Goal: Information Seeking & Learning: Learn about a topic

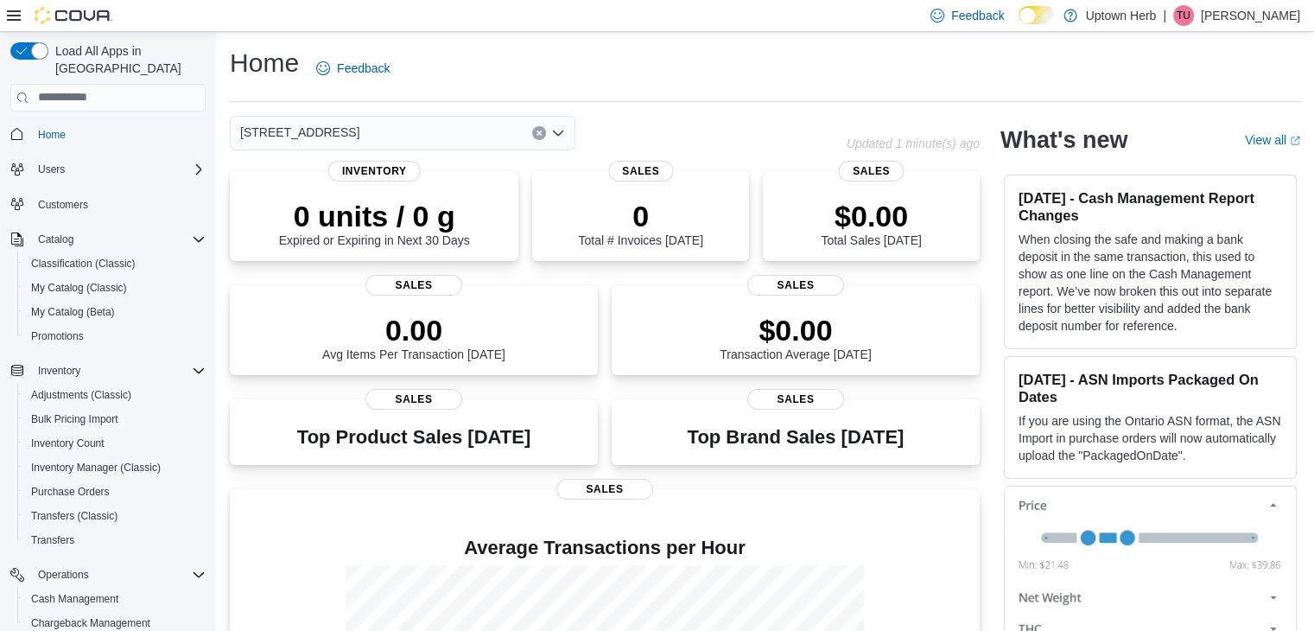
click at [1242, 19] on p "Tom Uszynski" at bounding box center [1250, 15] width 99 height 21
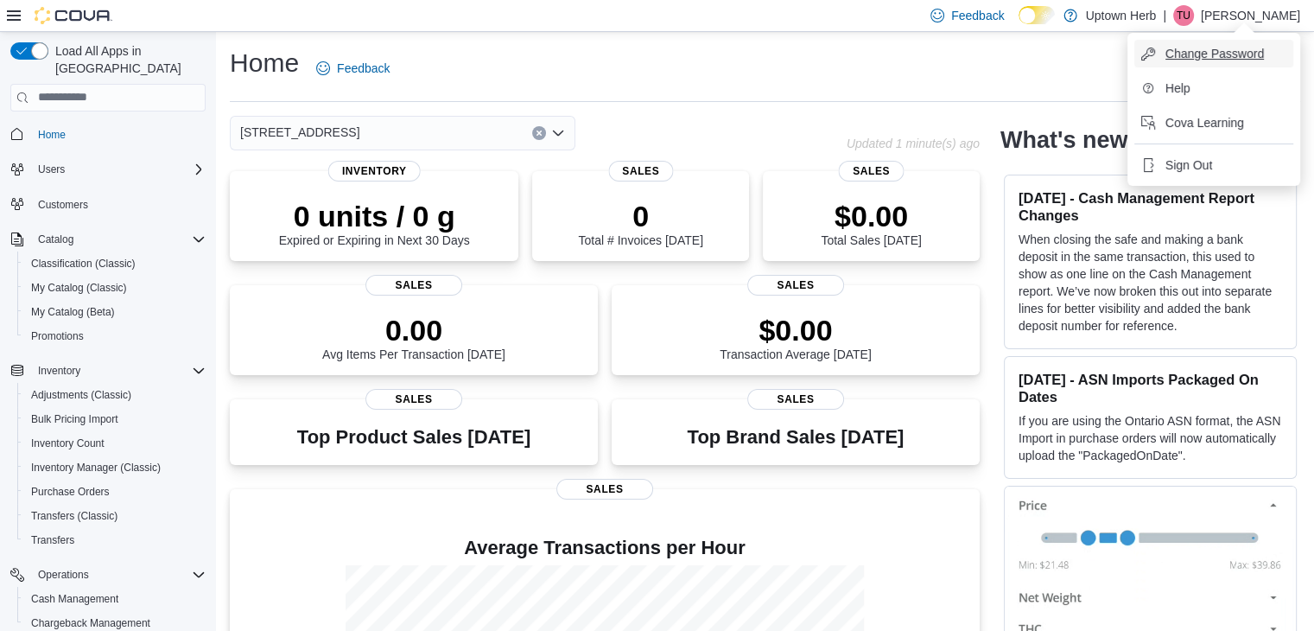
click at [1237, 54] on span "Change Password" at bounding box center [1214, 53] width 98 height 17
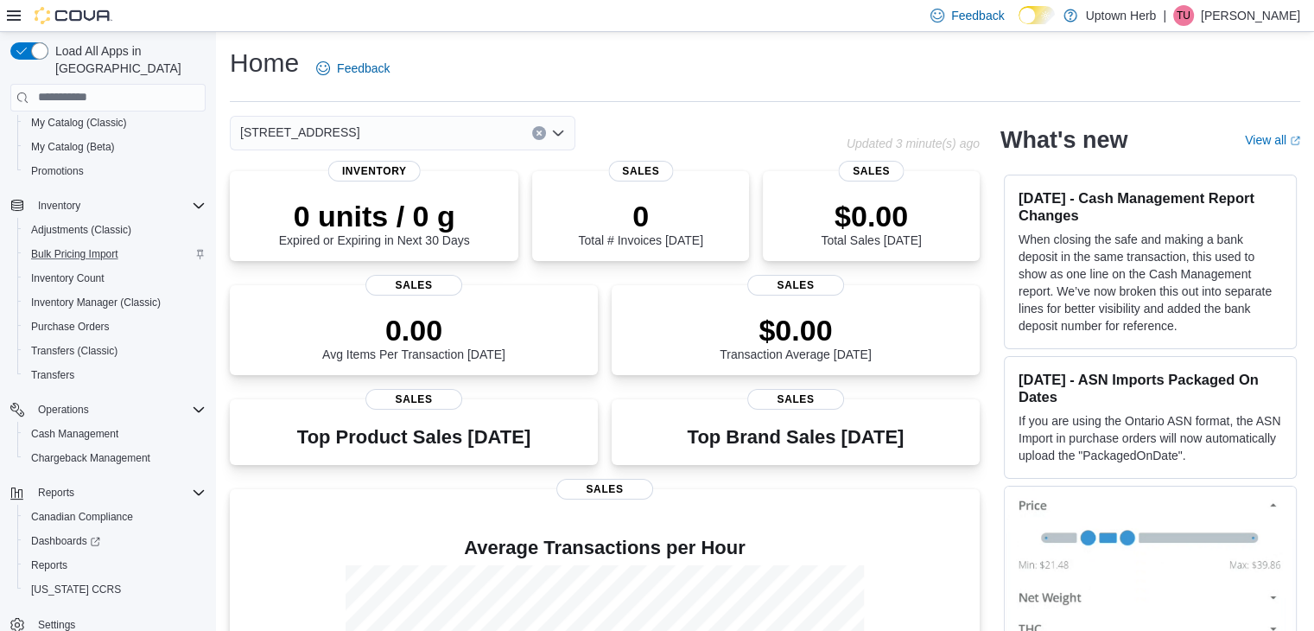
scroll to position [170, 0]
click at [61, 553] on span "Reports" at bounding box center [49, 560] width 36 height 14
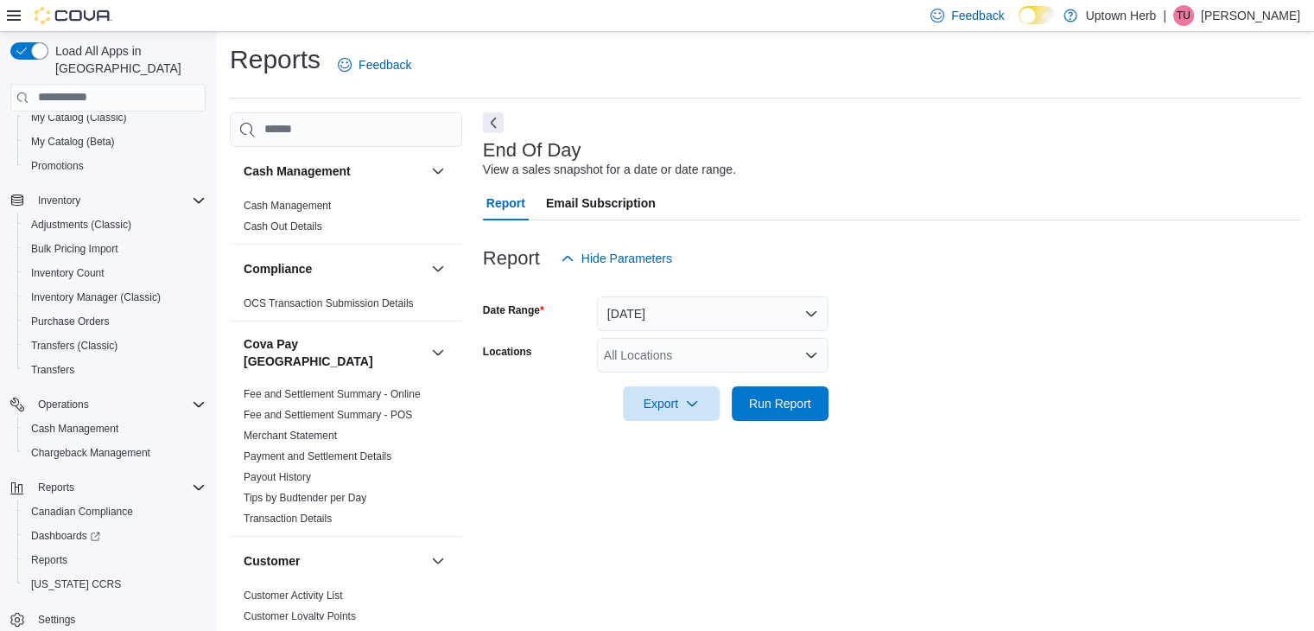
scroll to position [6, 0]
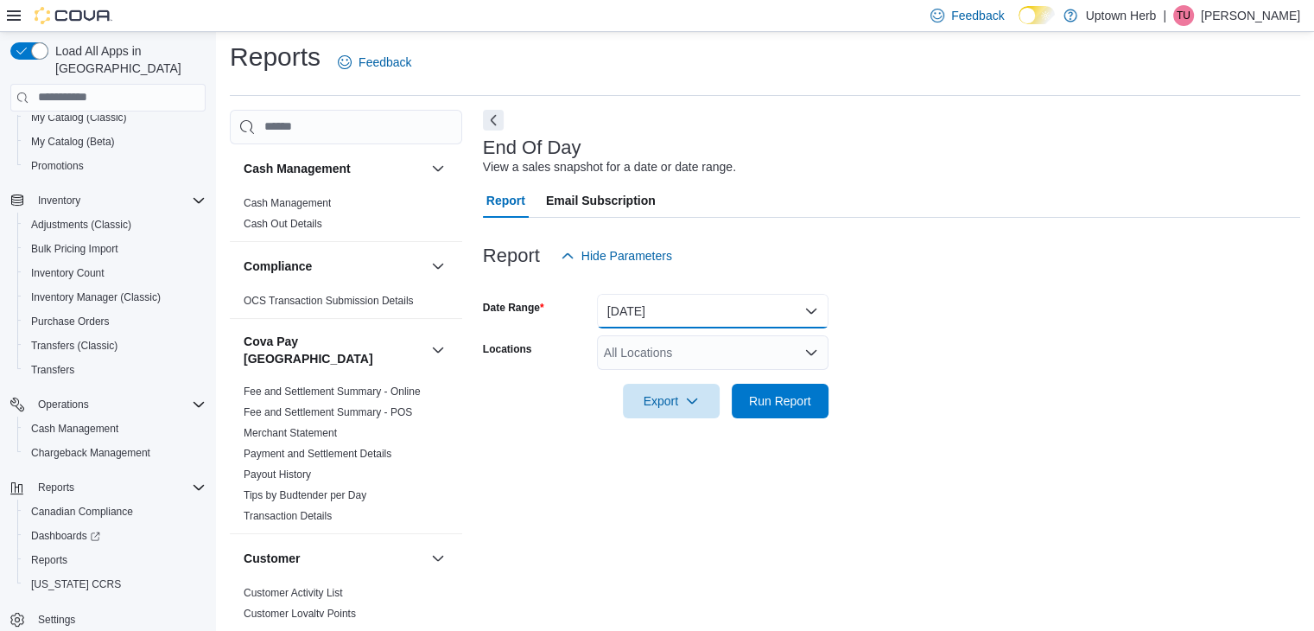
click at [710, 314] on button "[DATE]" at bounding box center [713, 311] width 232 height 35
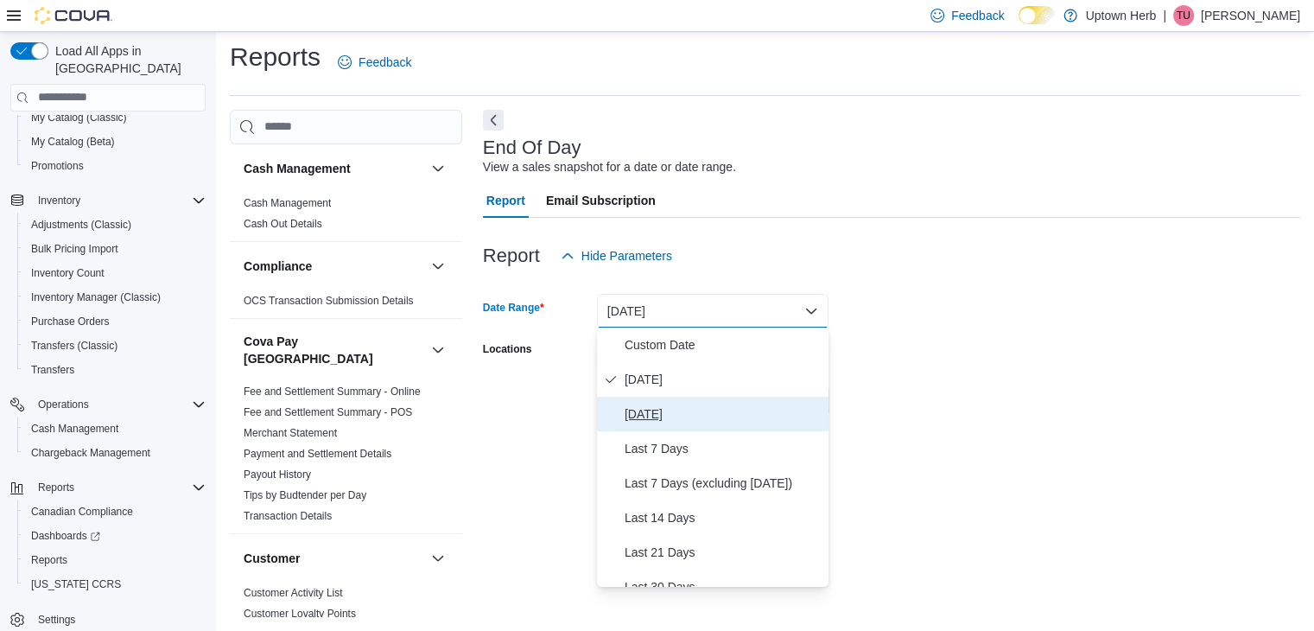
click at [678, 406] on span "[DATE]" at bounding box center [723, 413] width 197 height 21
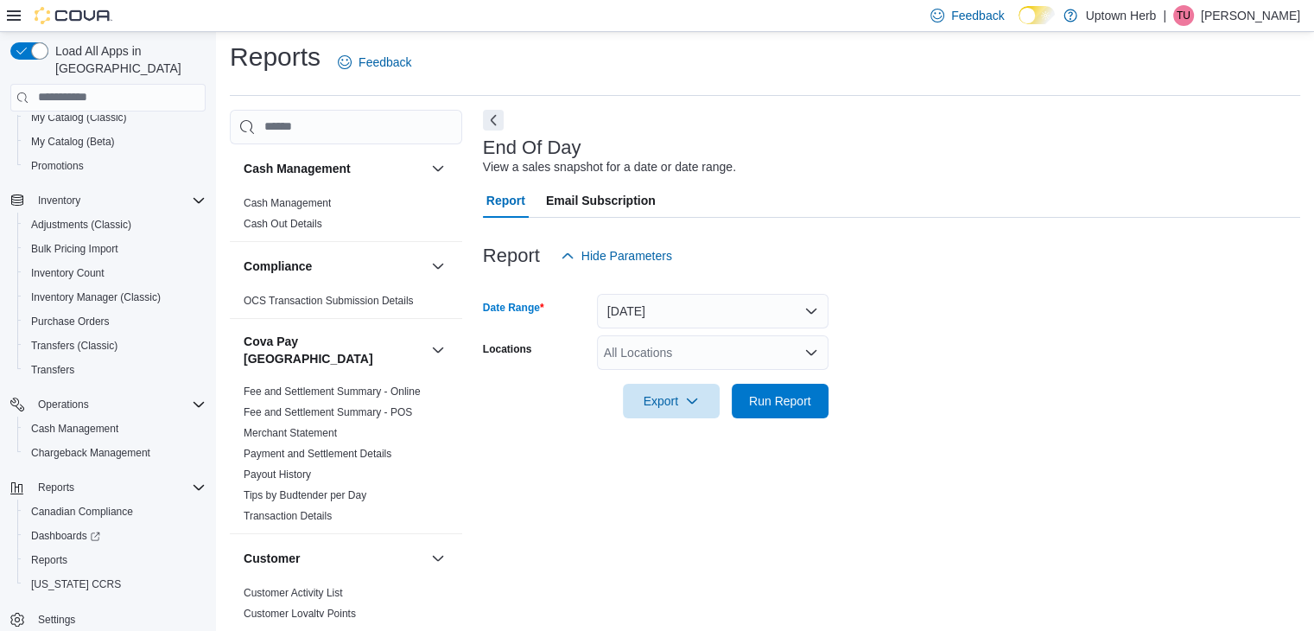
click at [685, 359] on div "All Locations" at bounding box center [713, 352] width 232 height 35
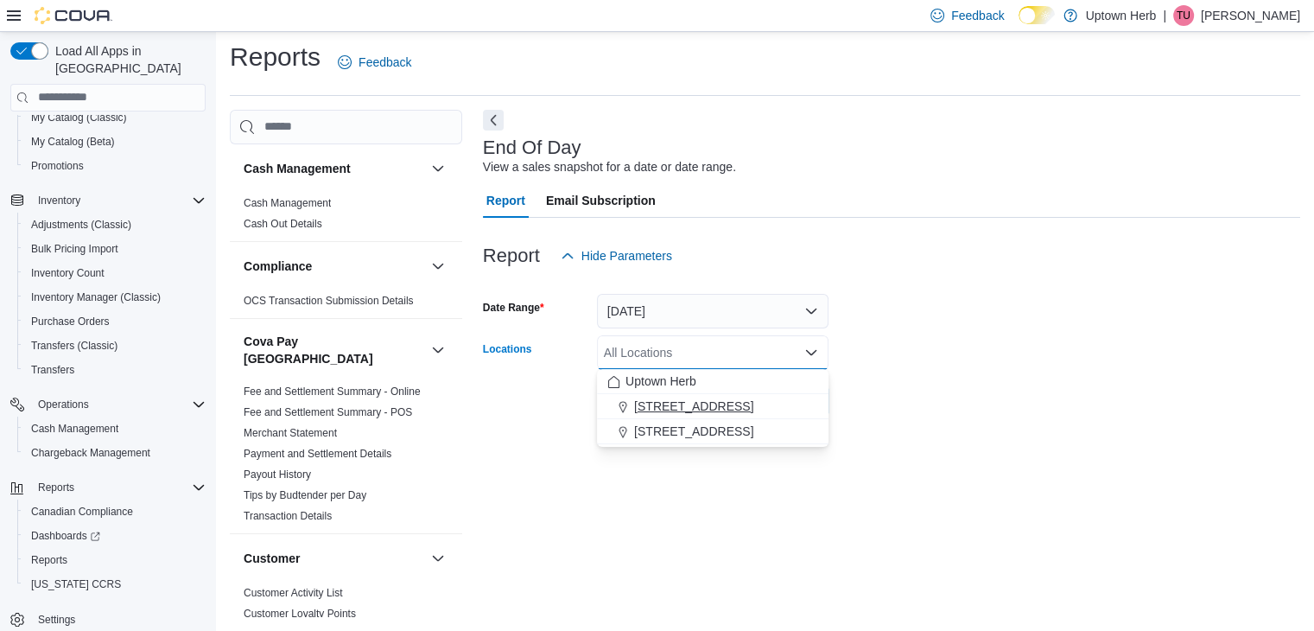
click at [684, 401] on span "[STREET_ADDRESS]" at bounding box center [693, 405] width 119 height 17
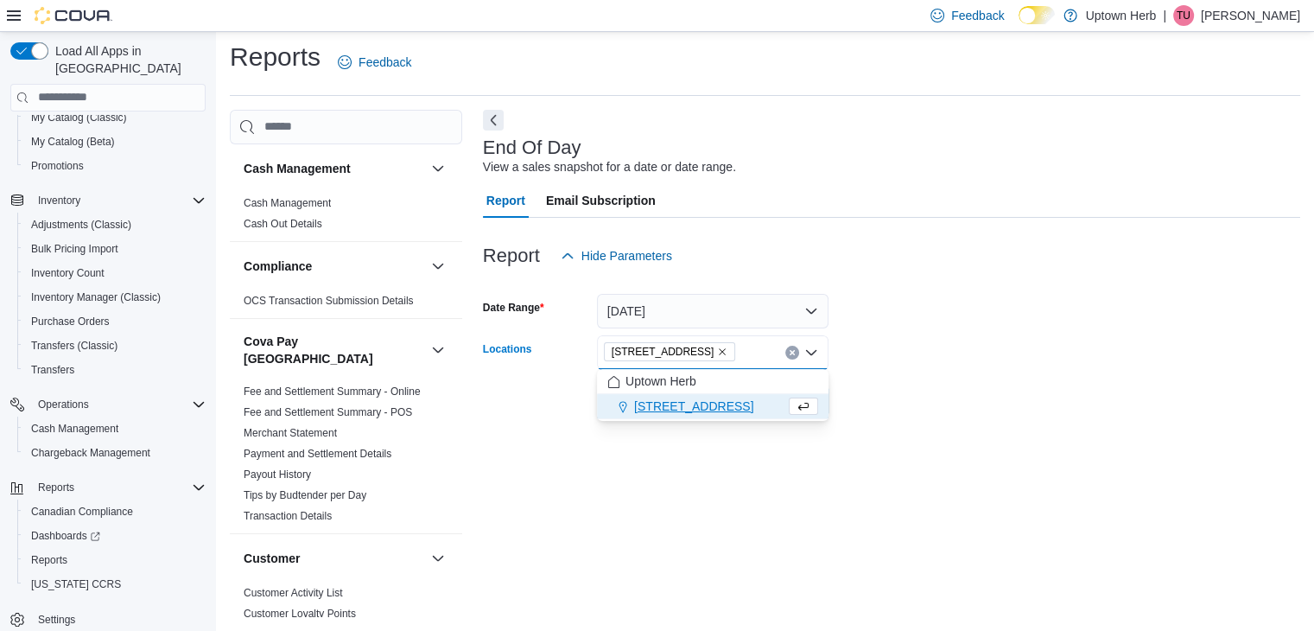
click at [851, 238] on div "Report Hide Parameters" at bounding box center [891, 255] width 817 height 35
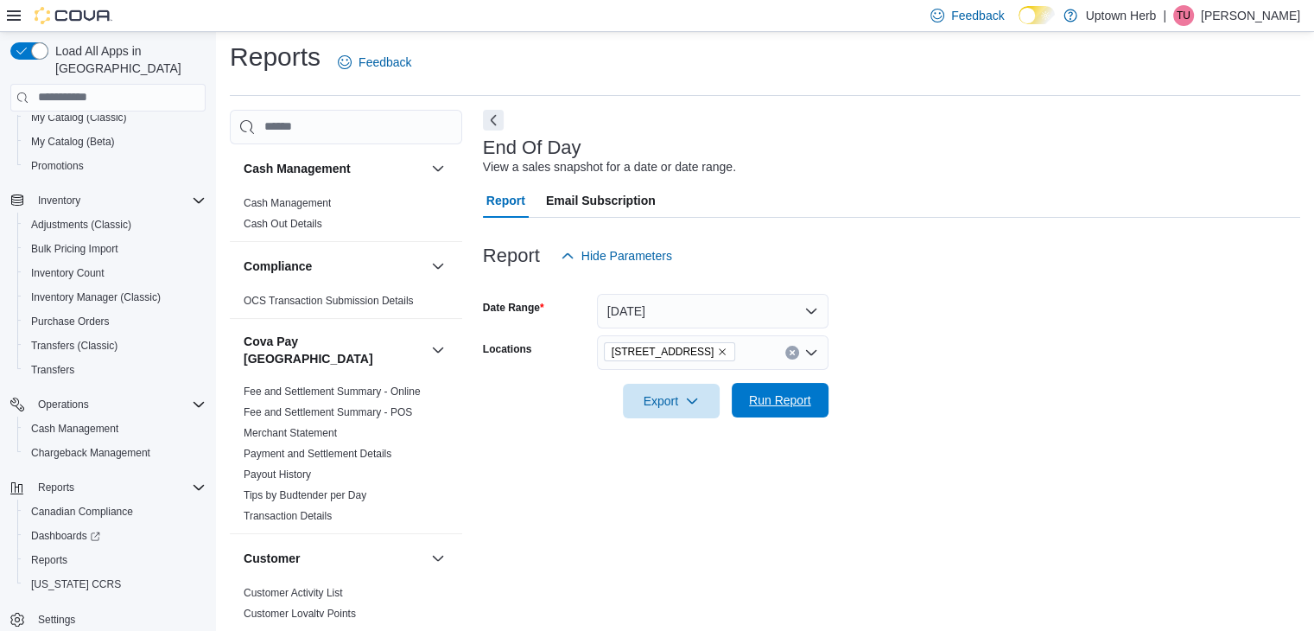
click at [755, 388] on span "Run Report" at bounding box center [780, 400] width 76 height 35
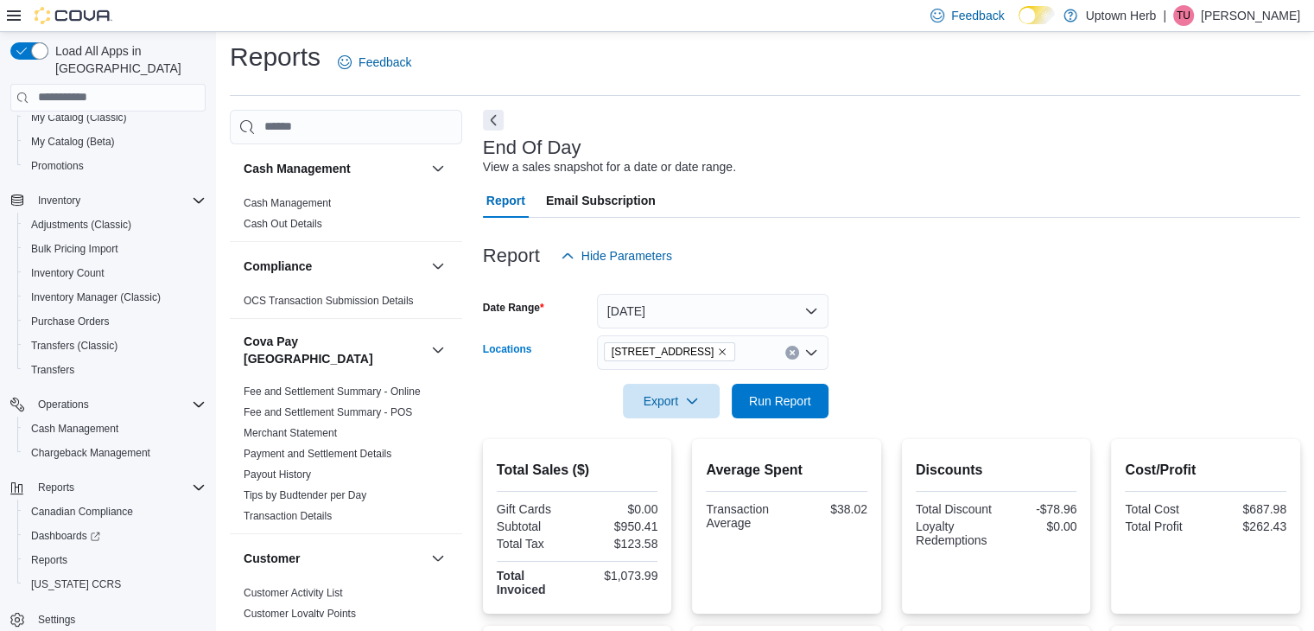
click at [790, 351] on icon "Clear input" at bounding box center [792, 352] width 7 height 7
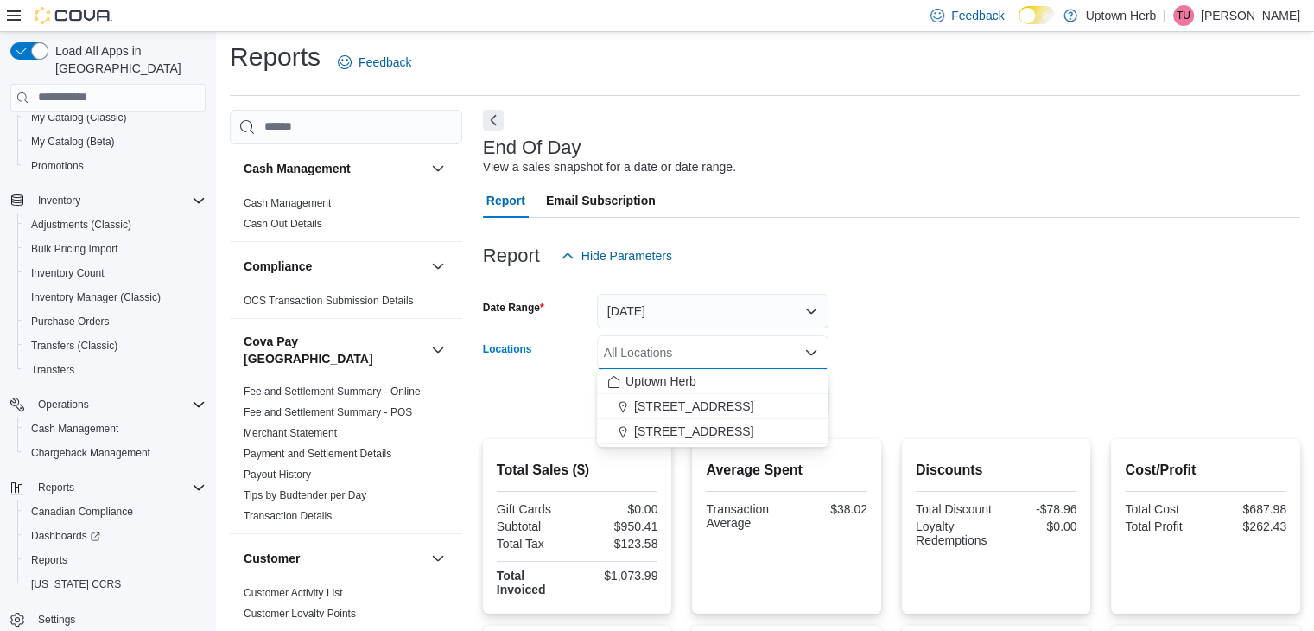
click at [702, 425] on span "[STREET_ADDRESS]" at bounding box center [693, 430] width 119 height 17
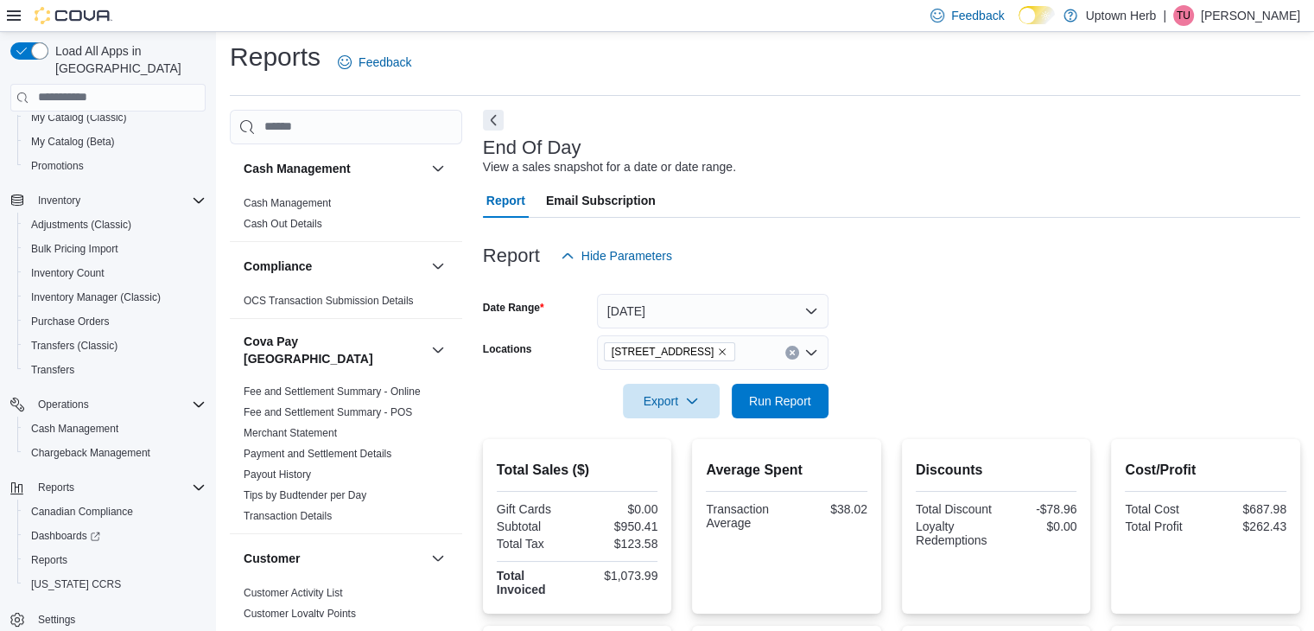
click at [909, 362] on form "Date Range [DATE] Locations [STREET_ADDRESS] Export Run Report" at bounding box center [891, 345] width 817 height 145
click at [803, 388] on span "Run Report" at bounding box center [780, 400] width 76 height 35
click at [768, 305] on button "[DATE]" at bounding box center [713, 311] width 232 height 35
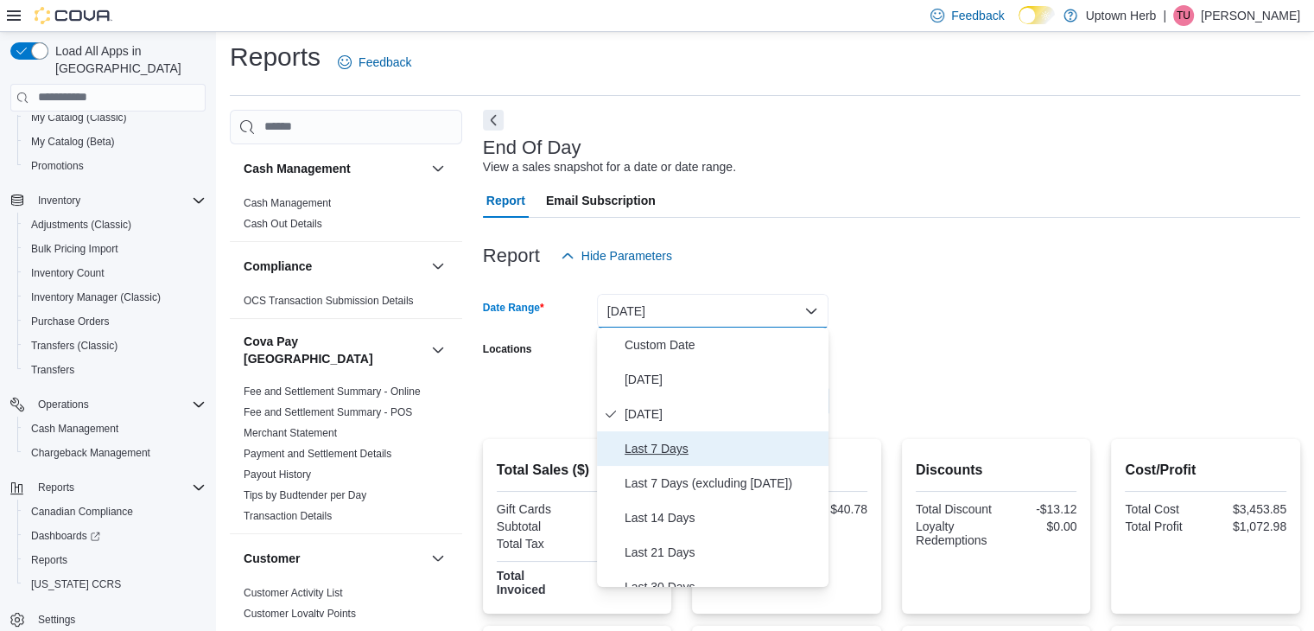
click at [729, 443] on span "Last 7 Days" at bounding box center [723, 448] width 197 height 21
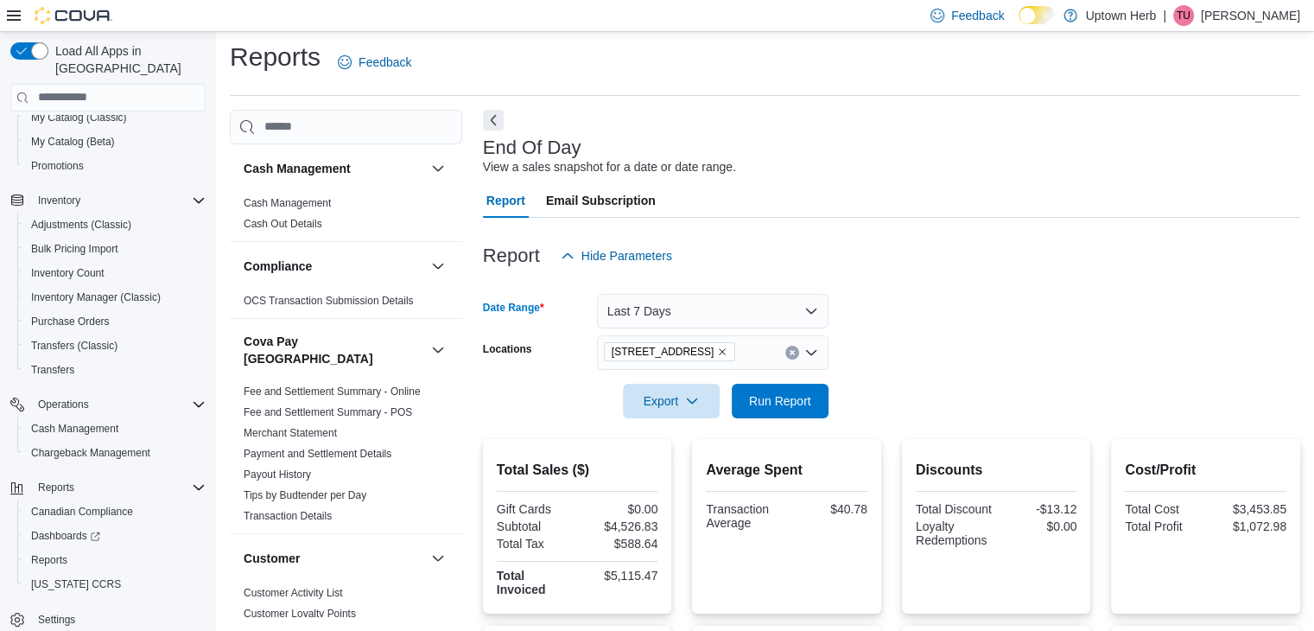
drag, startPoint x: 909, startPoint y: 371, endPoint x: 899, endPoint y: 376, distance: 11.6
click at [910, 372] on div at bounding box center [891, 377] width 817 height 14
click at [788, 405] on span "Run Report" at bounding box center [780, 399] width 62 height 17
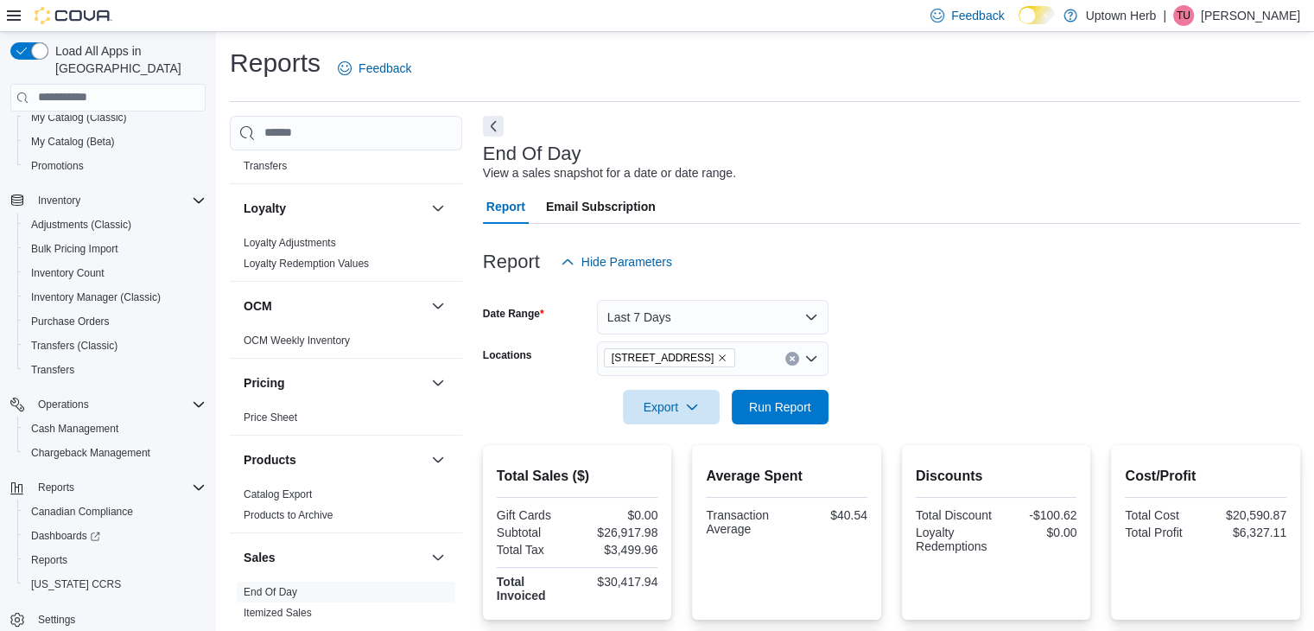
scroll to position [1210, 0]
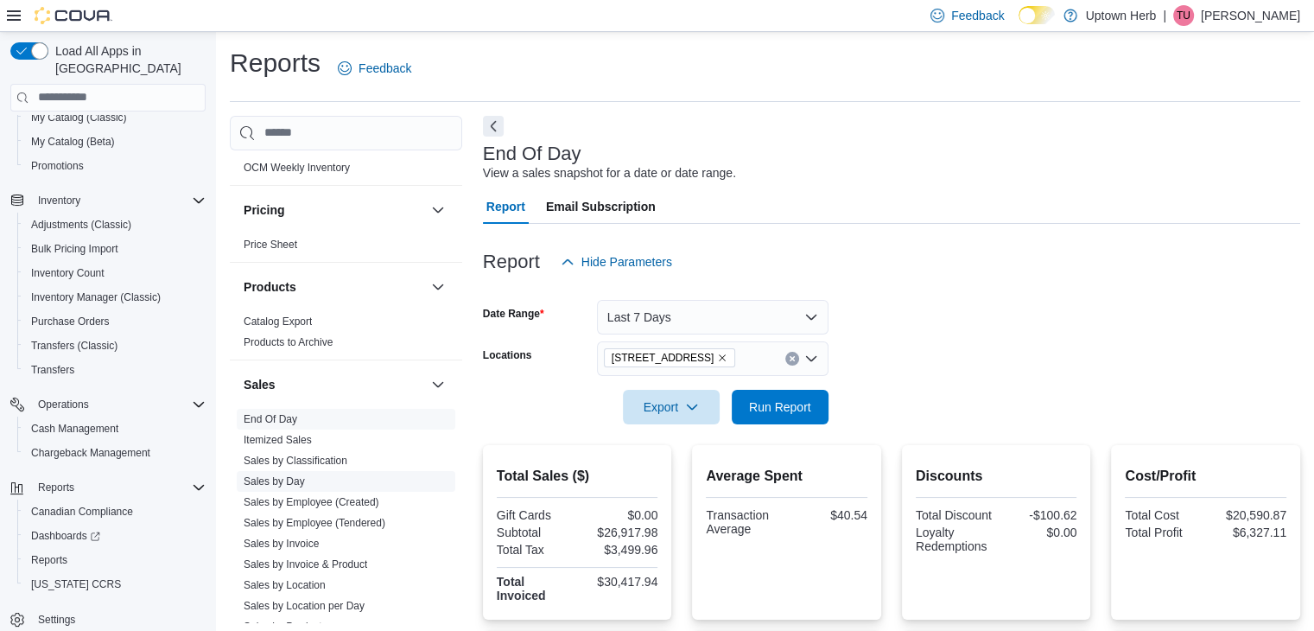
click at [295, 475] on link "Sales by Day" at bounding box center [274, 481] width 61 height 12
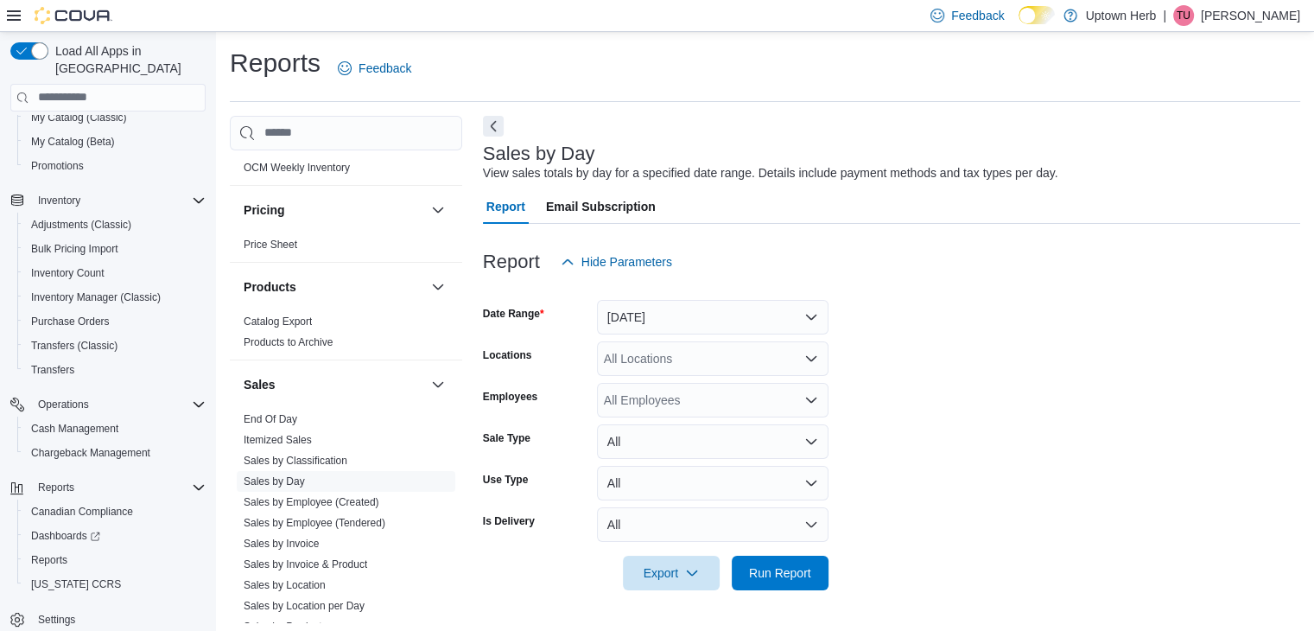
scroll to position [6, 0]
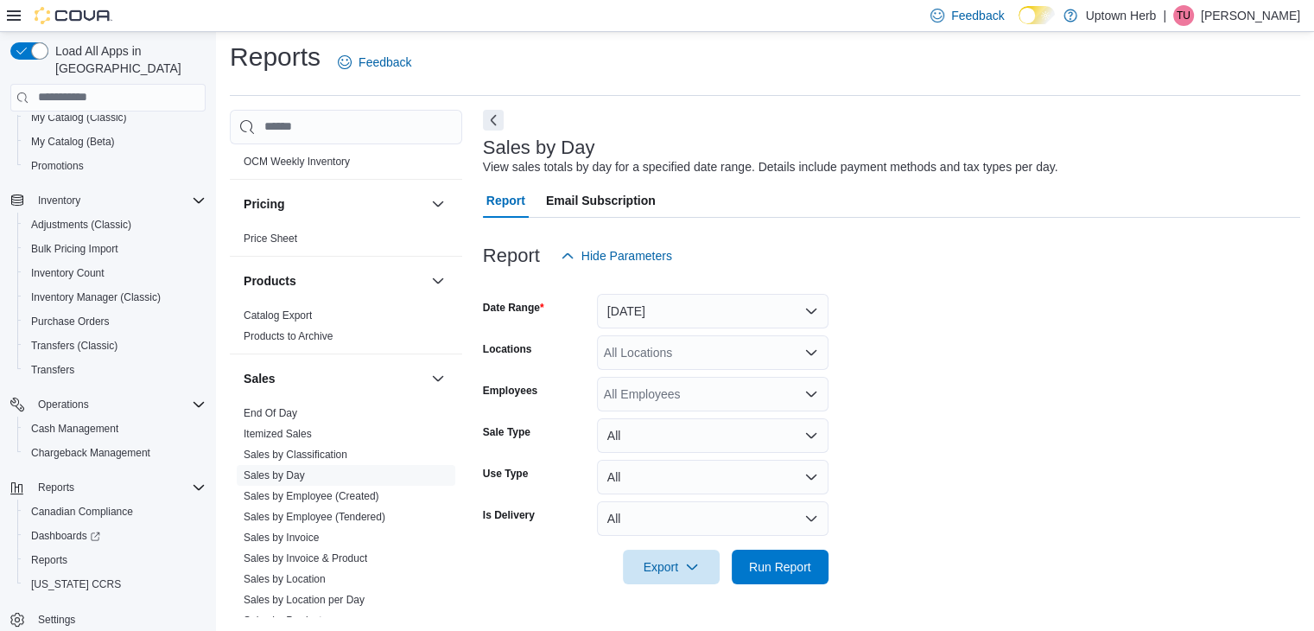
click at [639, 360] on div "All Locations" at bounding box center [713, 352] width 232 height 35
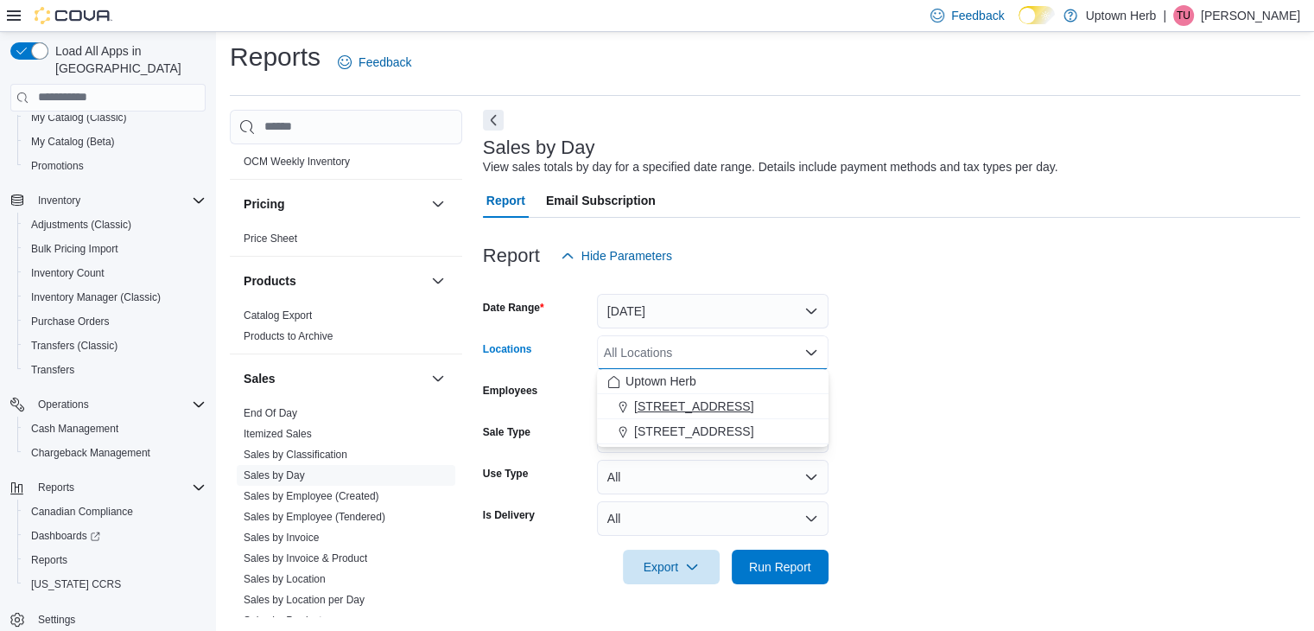
click at [665, 401] on span "[STREET_ADDRESS]" at bounding box center [693, 405] width 119 height 17
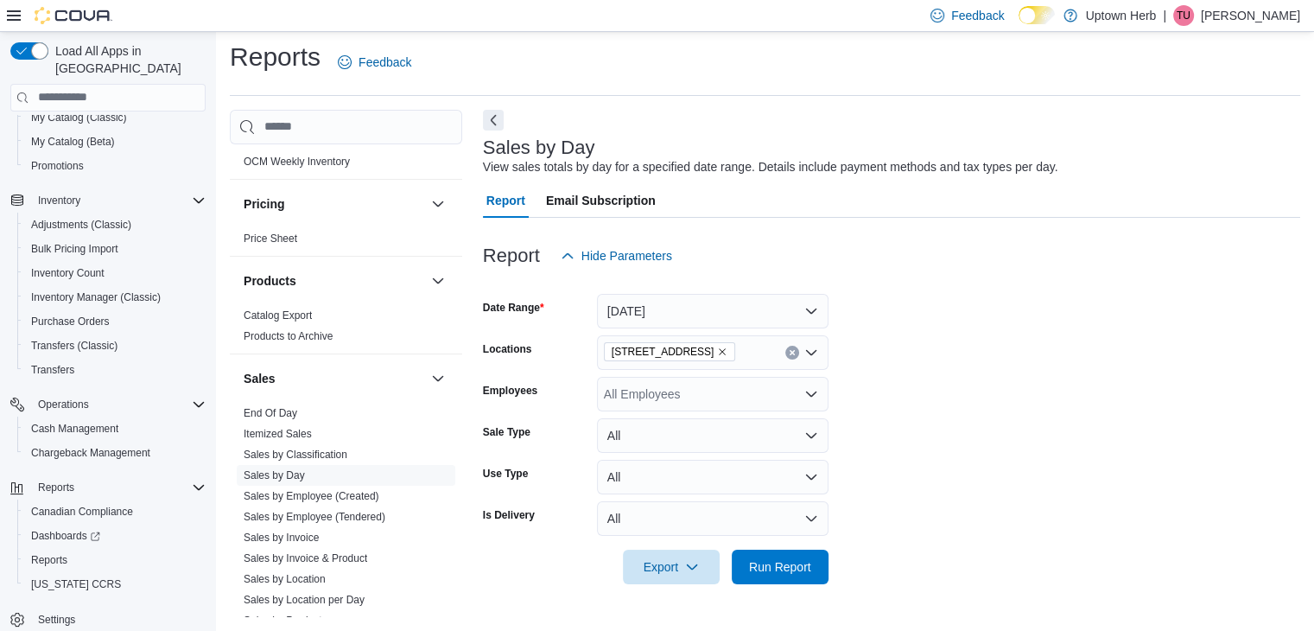
drag, startPoint x: 968, startPoint y: 394, endPoint x: 943, endPoint y: 403, distance: 25.7
click at [968, 395] on form "Date Range [DATE] Locations [STREET_ADDRESS] Employees All Employees Sale Type …" at bounding box center [891, 428] width 817 height 311
click at [797, 557] on span "Run Report" at bounding box center [780, 565] width 62 height 17
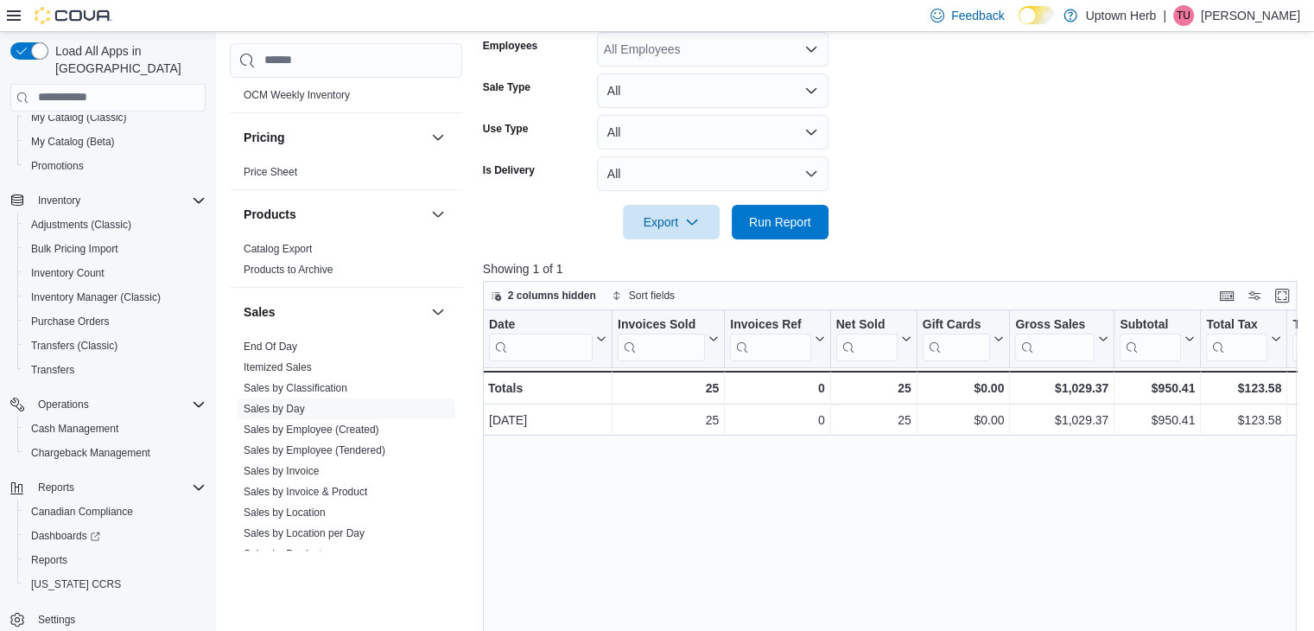
scroll to position [352, 0]
click at [276, 361] on link "Itemized Sales" at bounding box center [278, 367] width 68 height 12
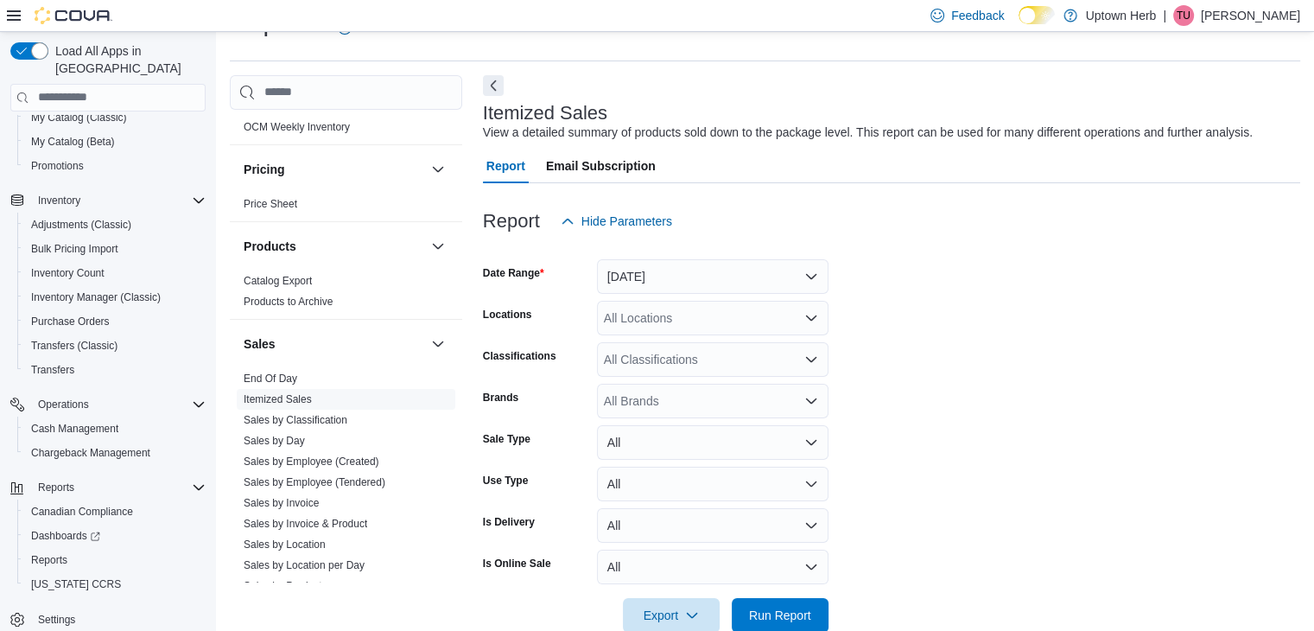
scroll to position [40, 0]
click at [675, 283] on button "[DATE]" at bounding box center [713, 277] width 232 height 35
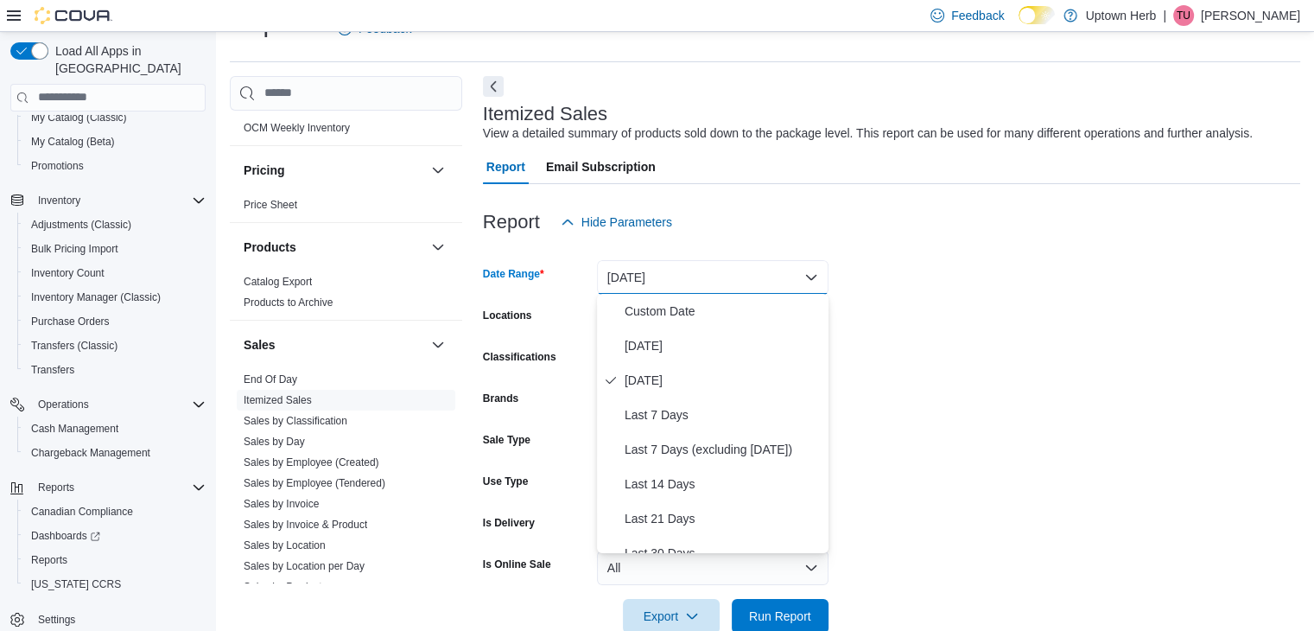
drag, startPoint x: 892, startPoint y: 324, endPoint x: 882, endPoint y: 325, distance: 9.5
click at [892, 325] on form "Date Range [DATE] Locations All Locations Classifications All Classifications B…" at bounding box center [891, 436] width 817 height 394
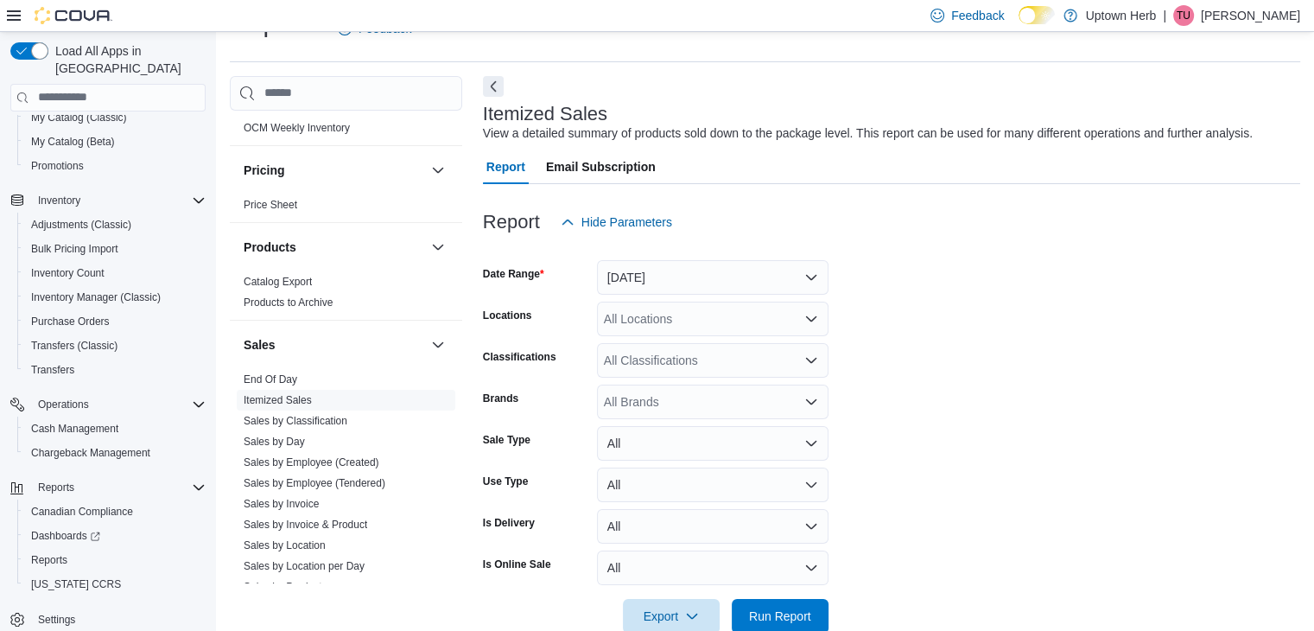
click at [740, 326] on div "All Locations" at bounding box center [713, 319] width 232 height 35
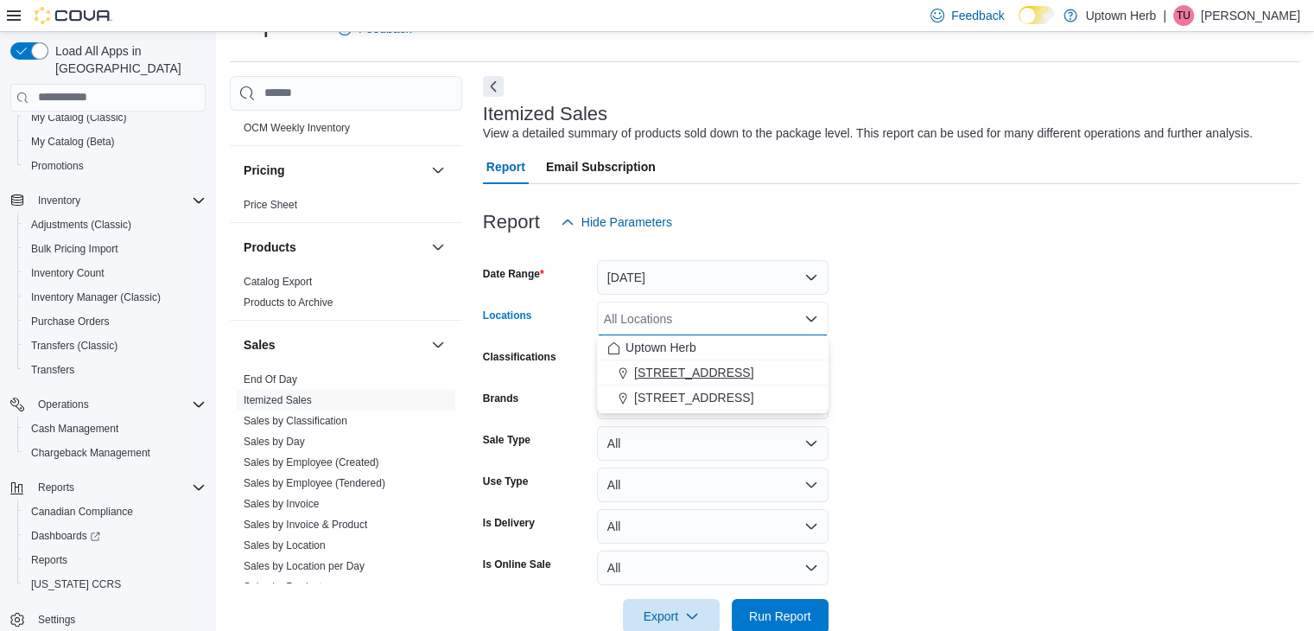
click at [676, 372] on span "[STREET_ADDRESS]" at bounding box center [693, 372] width 119 height 17
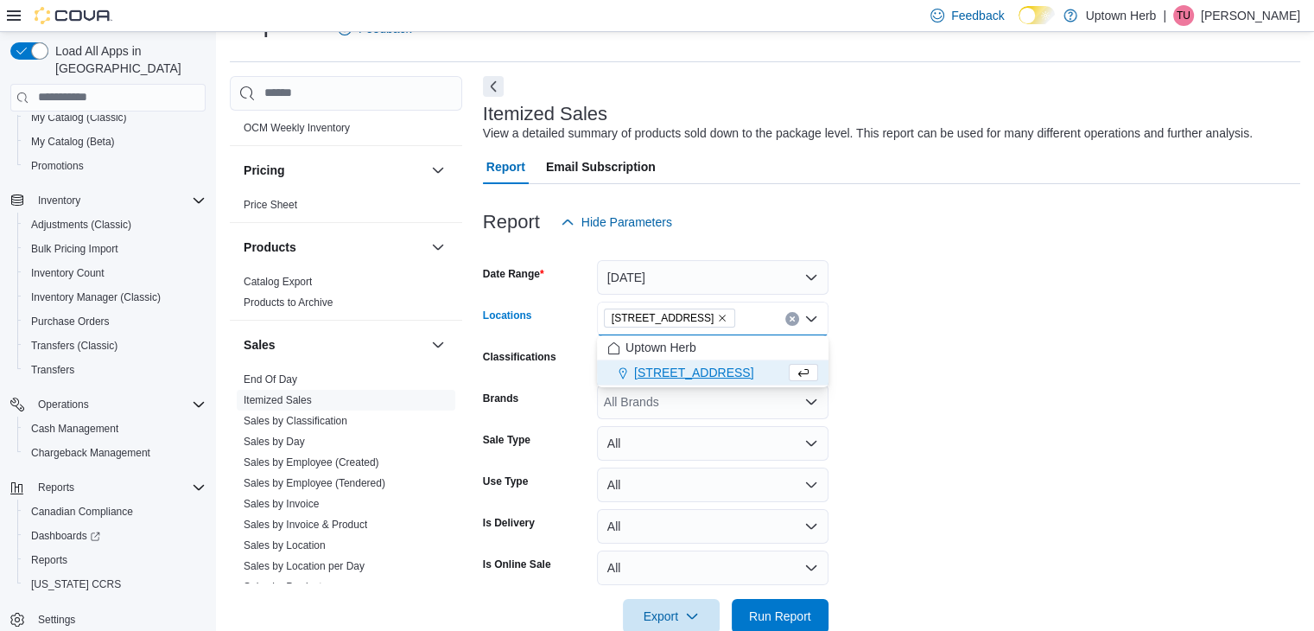
drag, startPoint x: 923, startPoint y: 340, endPoint x: 900, endPoint y: 357, distance: 28.3
click at [923, 340] on form "Date Range [DATE] Locations [STREET_ADDRESS] Selected. [STREET_ADDRESS] Press B…" at bounding box center [891, 436] width 817 height 394
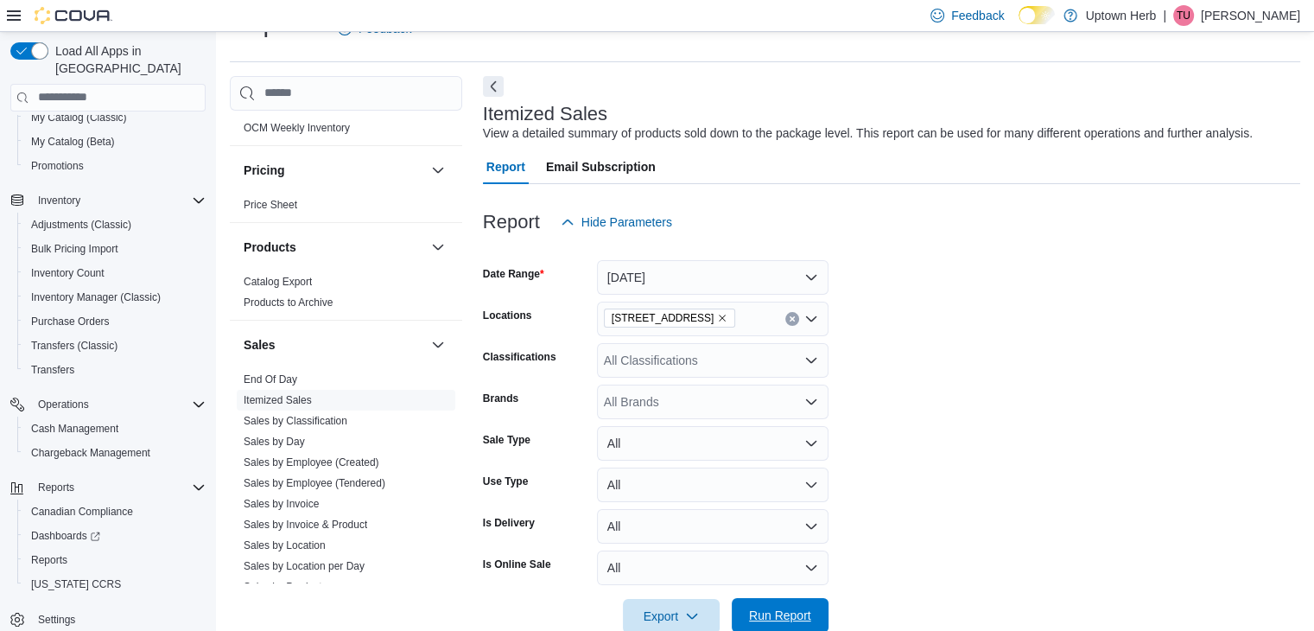
click at [772, 607] on span "Run Report" at bounding box center [780, 615] width 62 height 17
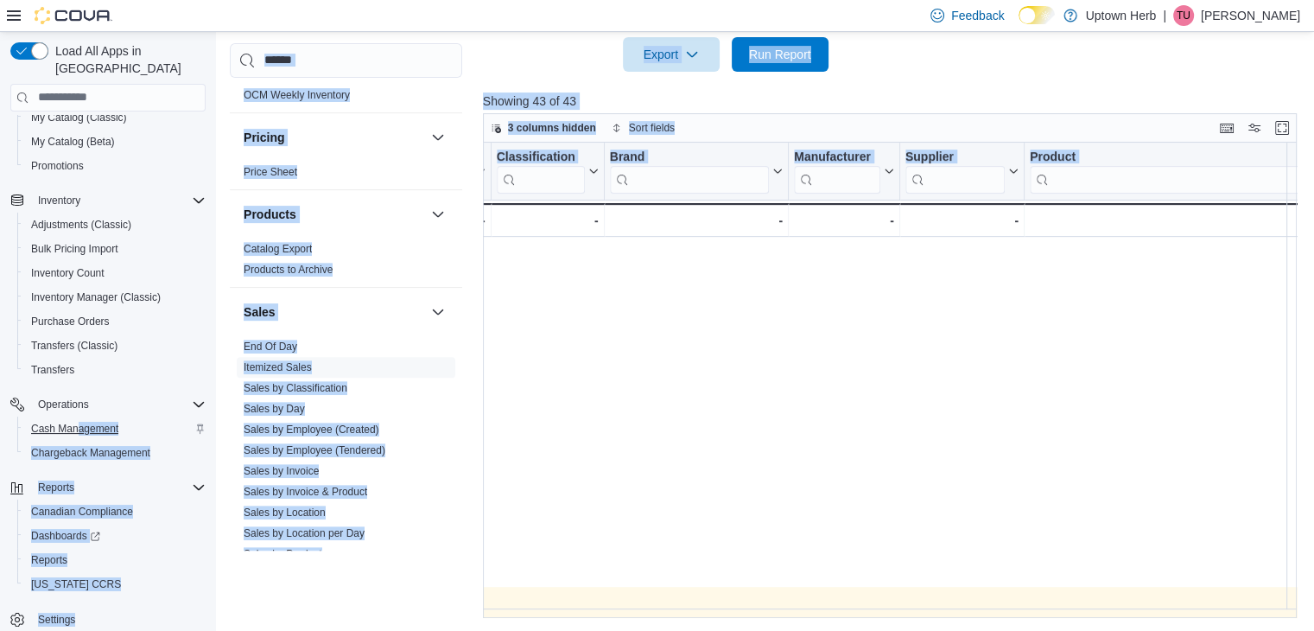
scroll to position [965, 0]
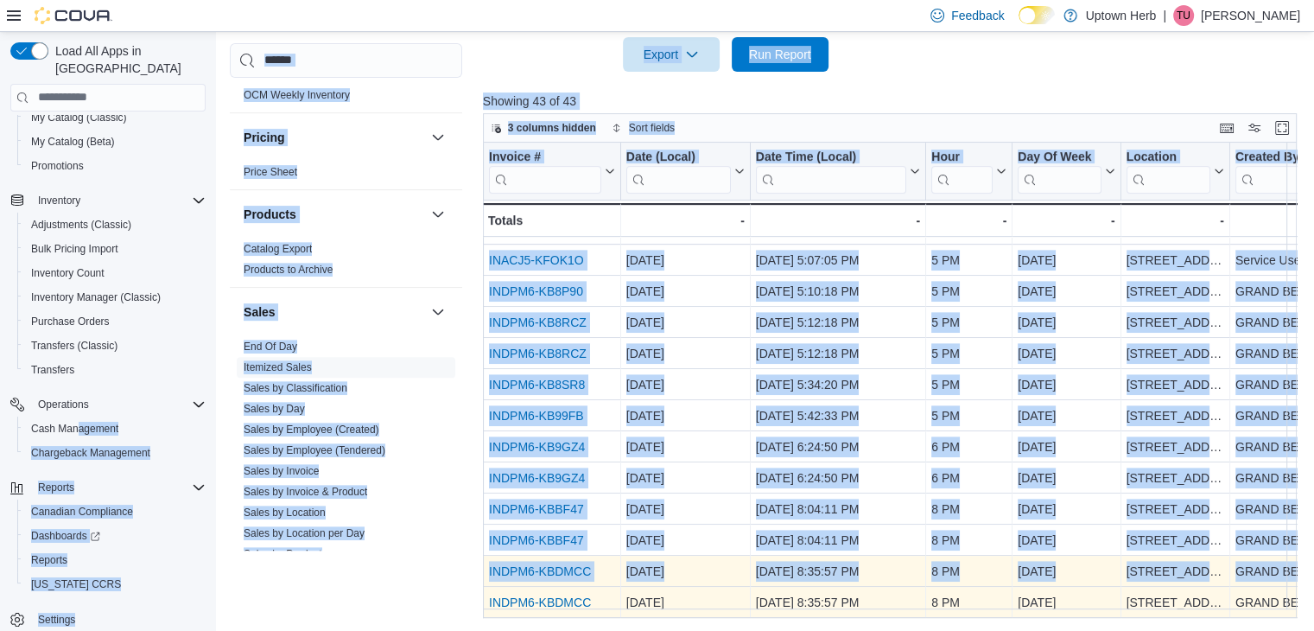
drag, startPoint x: 1168, startPoint y: 581, endPoint x: 811, endPoint y: 575, distance: 356.9
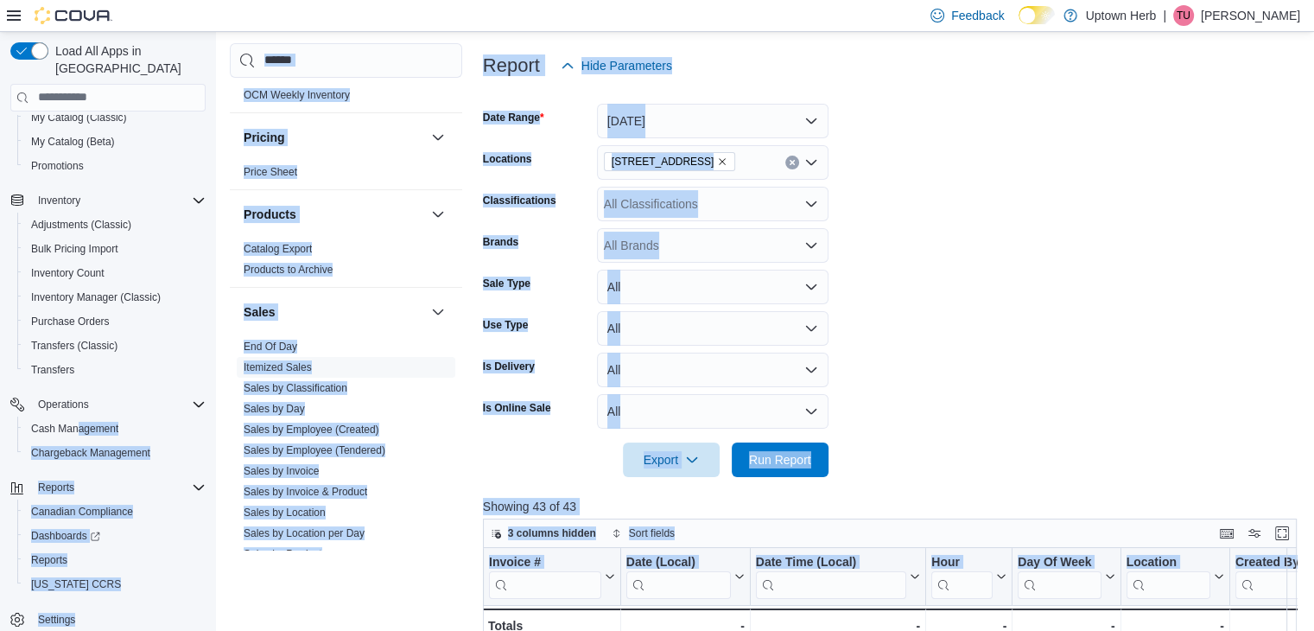
scroll to position [169, 0]
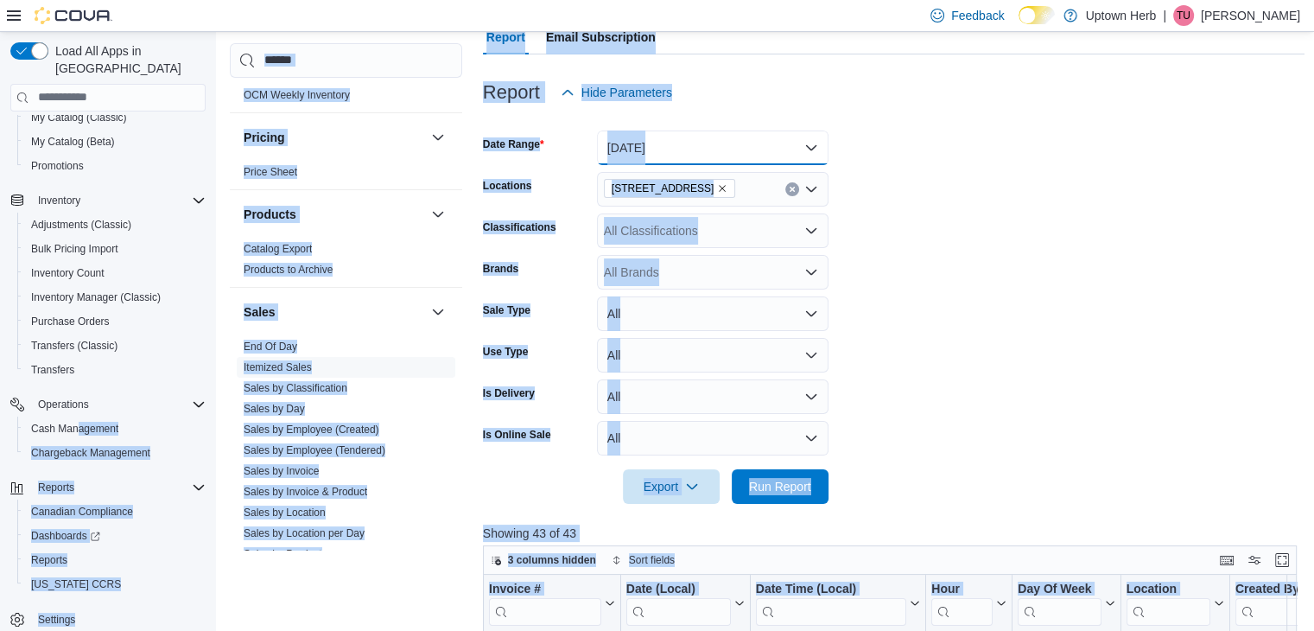
click at [702, 151] on button "[DATE]" at bounding box center [713, 147] width 232 height 35
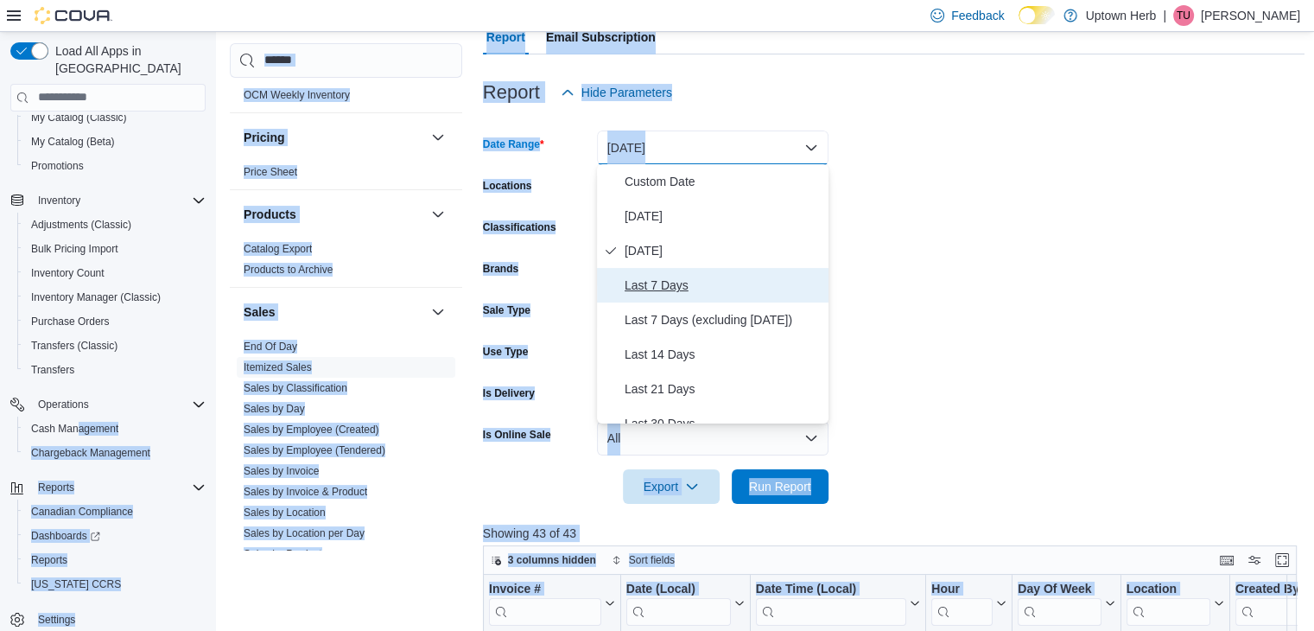
click at [681, 287] on span "Last 7 Days" at bounding box center [723, 285] width 197 height 21
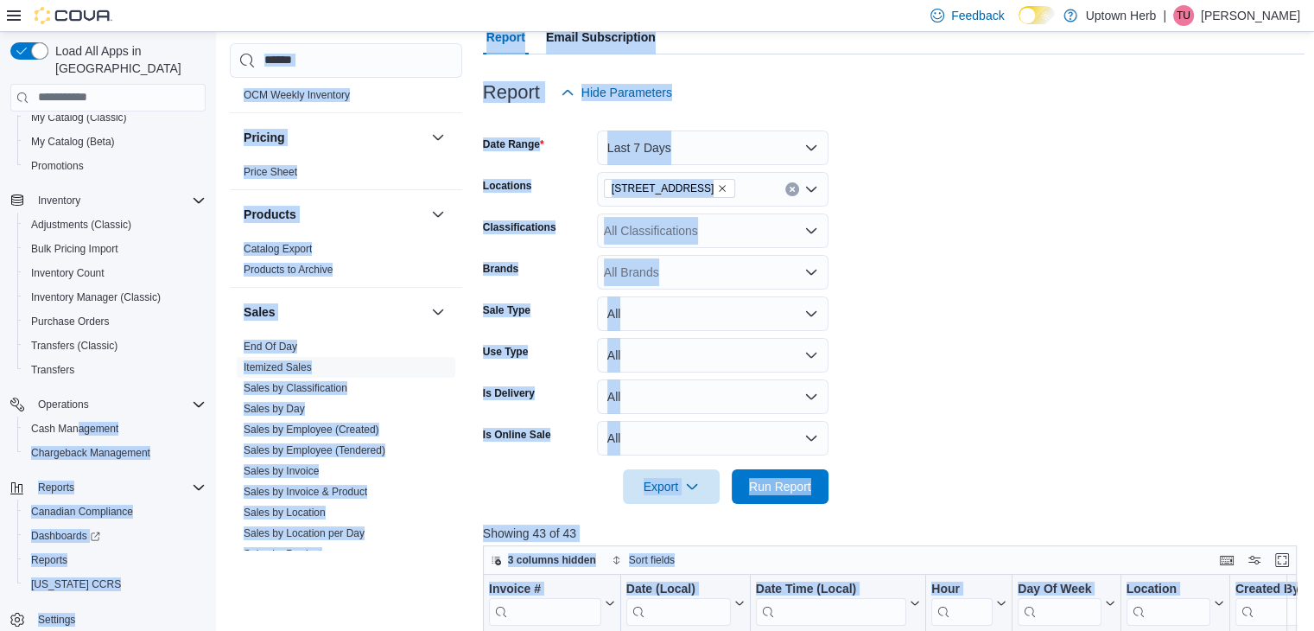
drag, startPoint x: 996, startPoint y: 329, endPoint x: 972, endPoint y: 348, distance: 30.8
click at [996, 330] on form "Date Range Last 7 Days Locations [STREET_ADDRESS] Classifications All Classific…" at bounding box center [894, 307] width 823 height 394
click at [809, 495] on span "Run Report" at bounding box center [780, 485] width 76 height 35
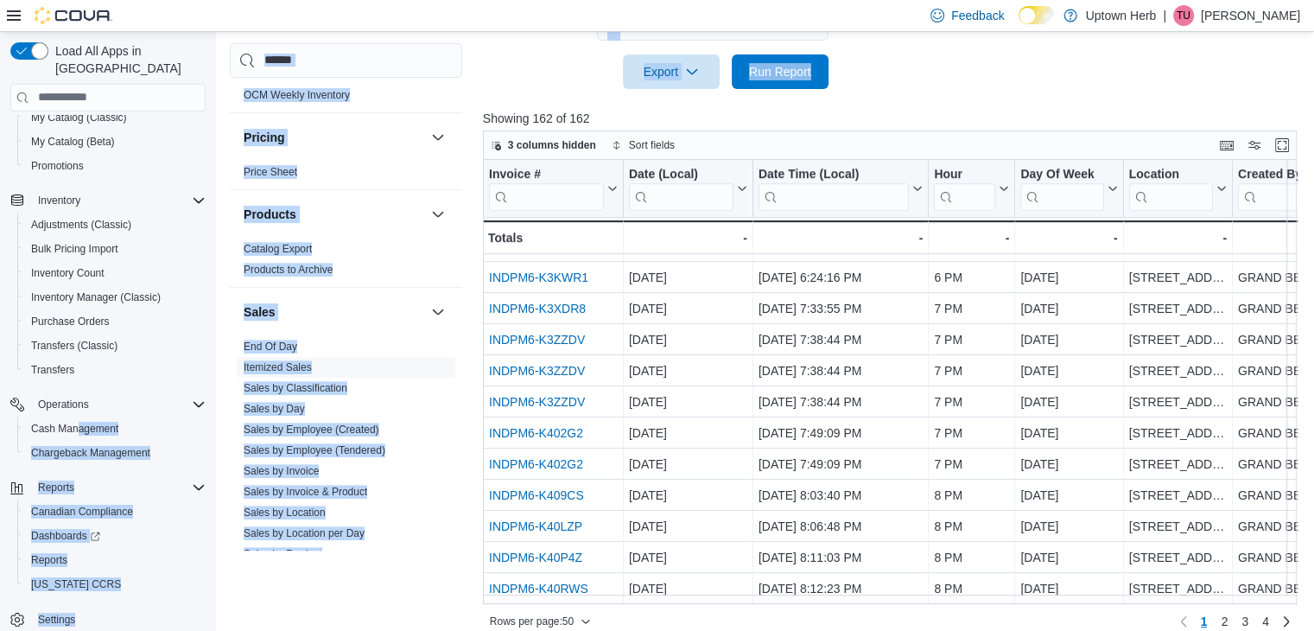
scroll to position [601, 0]
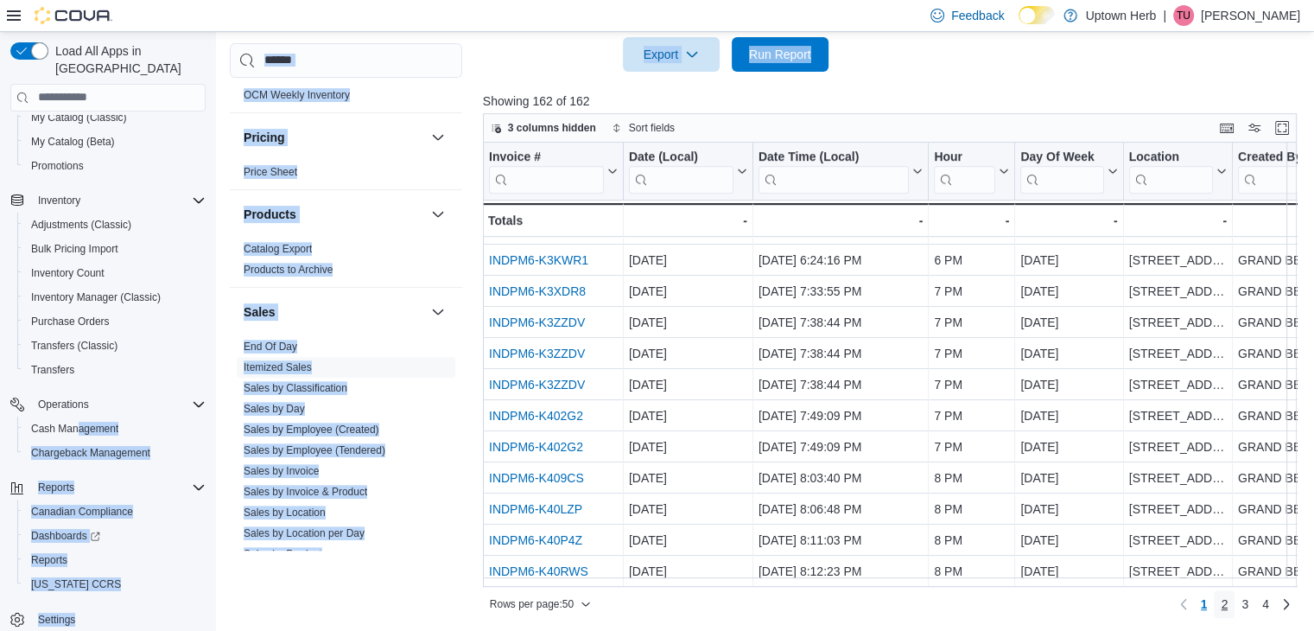
click at [1228, 600] on span "2" at bounding box center [1224, 603] width 7 height 17
click at [322, 569] on div "Cash Management Cash Management Cash Out Details Compliance OCS Transaction Sub…" at bounding box center [346, 327] width 232 height 568
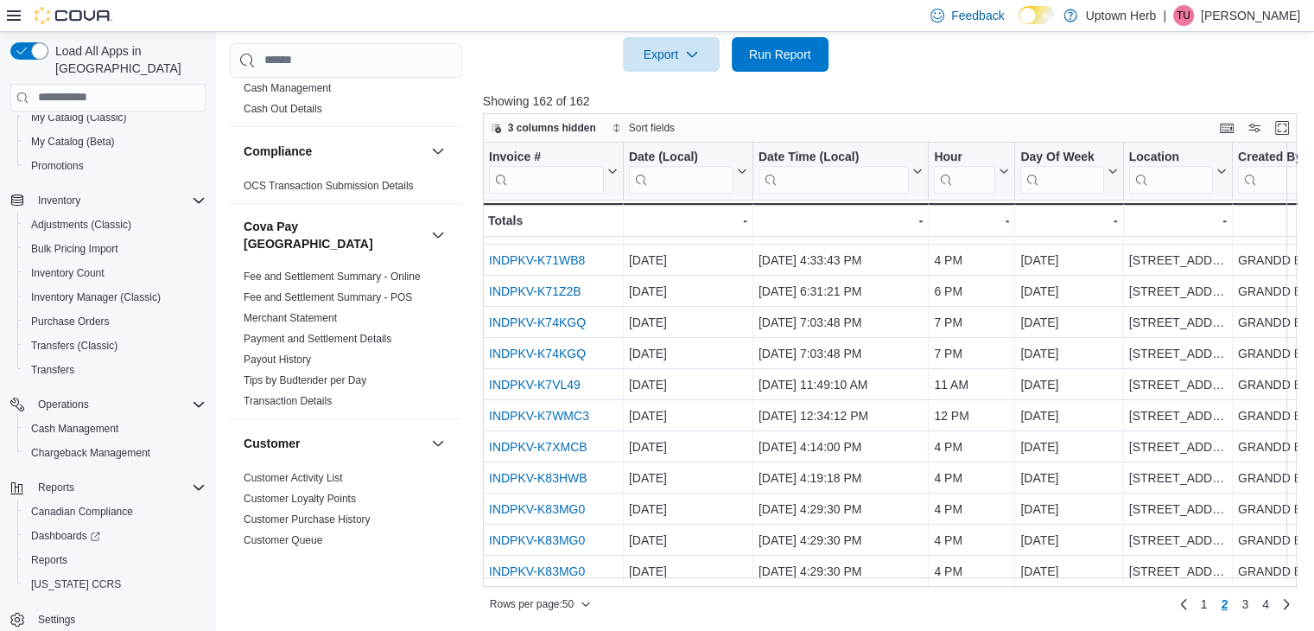
scroll to position [0, 0]
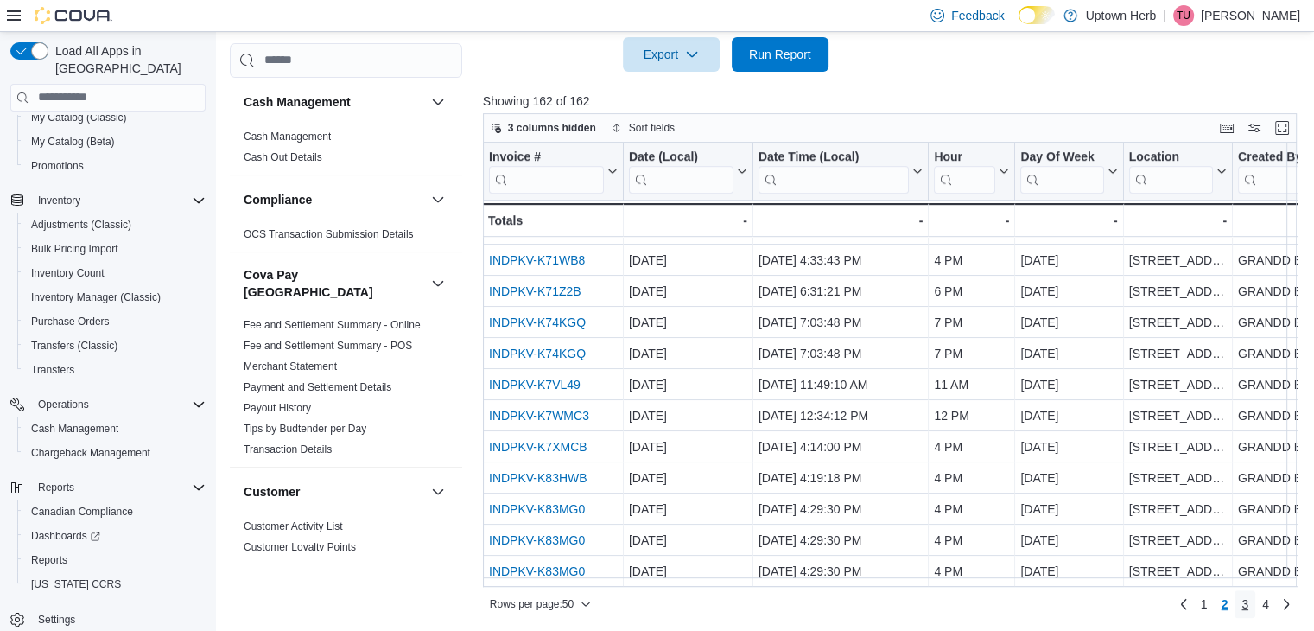
click at [1255, 599] on link "3" at bounding box center [1245, 604] width 21 height 28
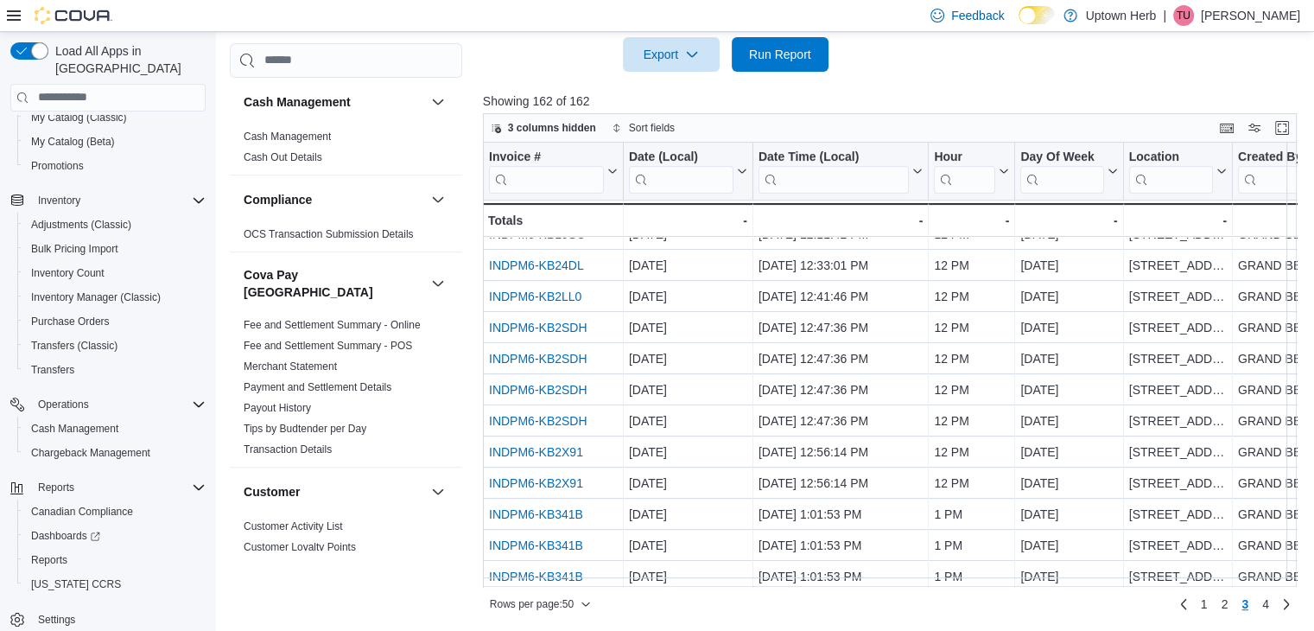
scroll to position [523, 0]
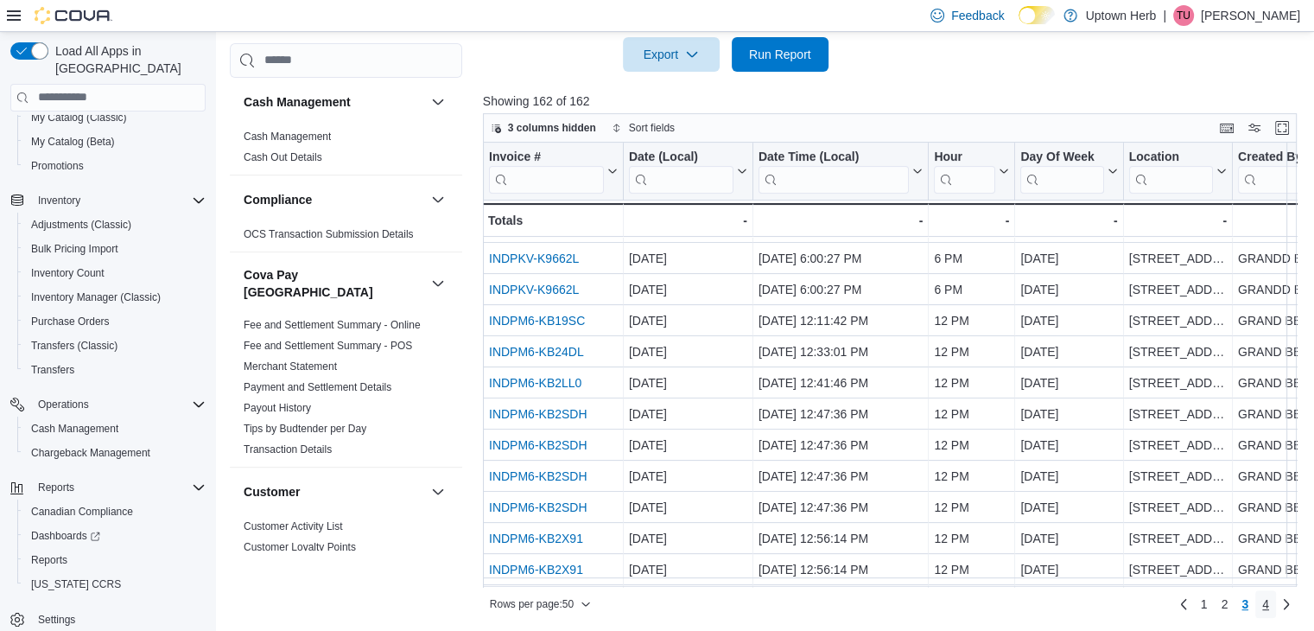
click at [1269, 603] on span "4" at bounding box center [1265, 603] width 7 height 17
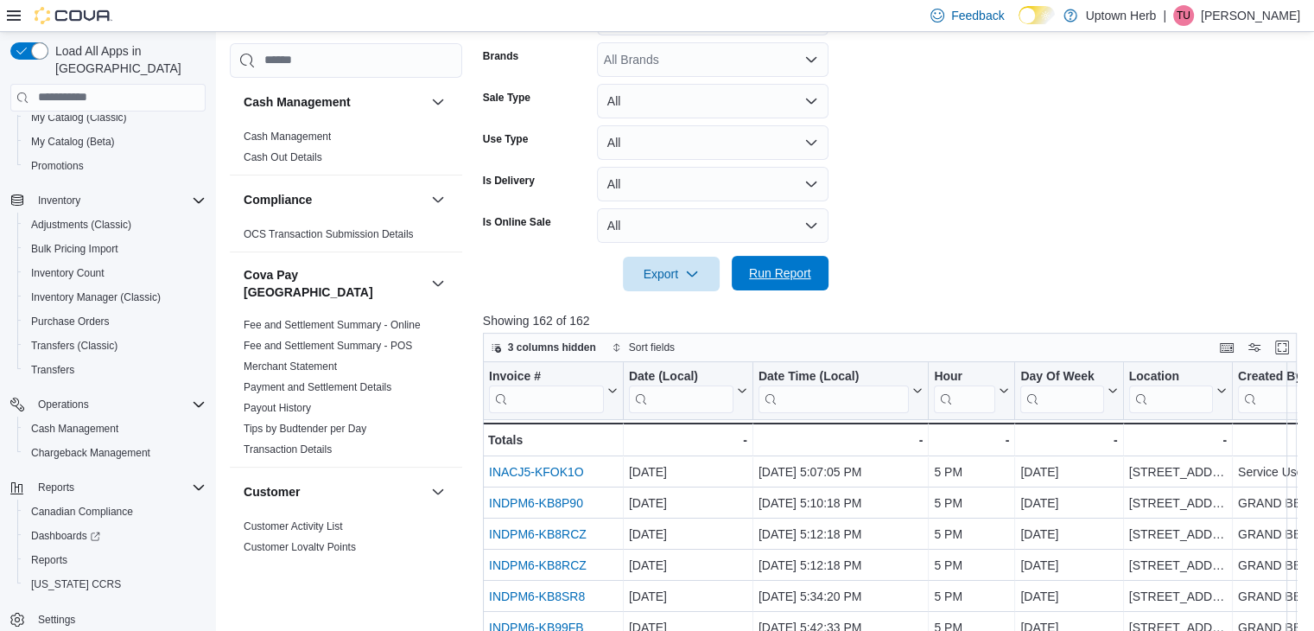
scroll to position [256, 0]
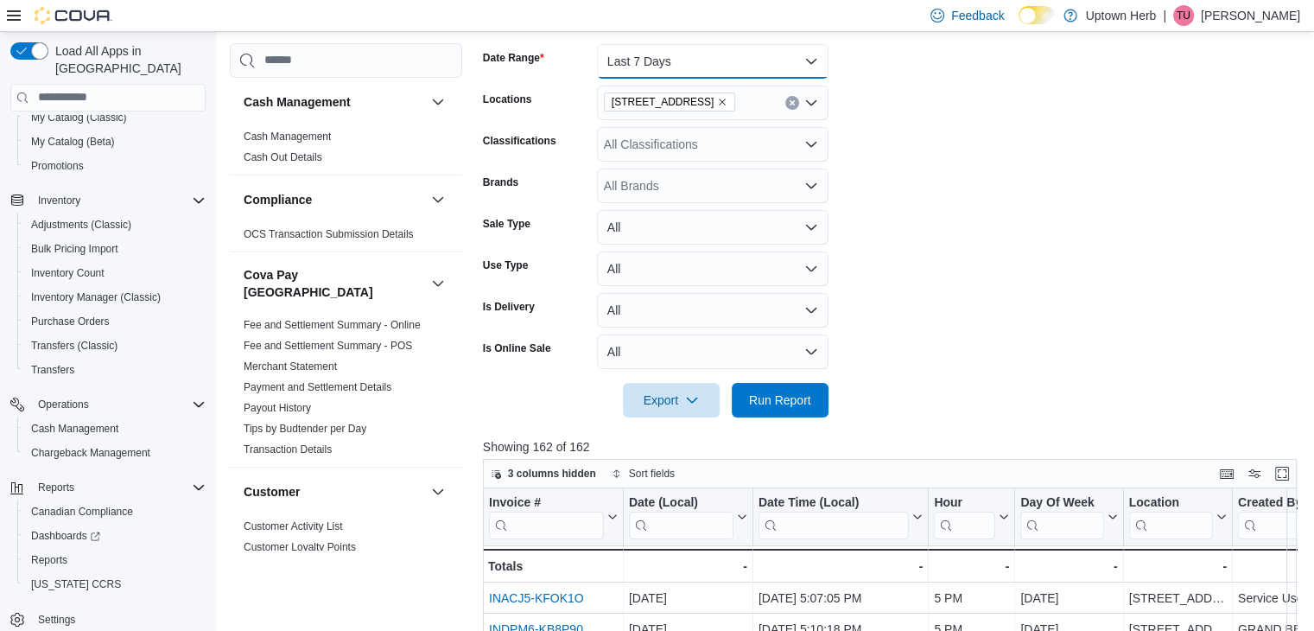
click at [643, 60] on button "Last 7 Days" at bounding box center [713, 61] width 232 height 35
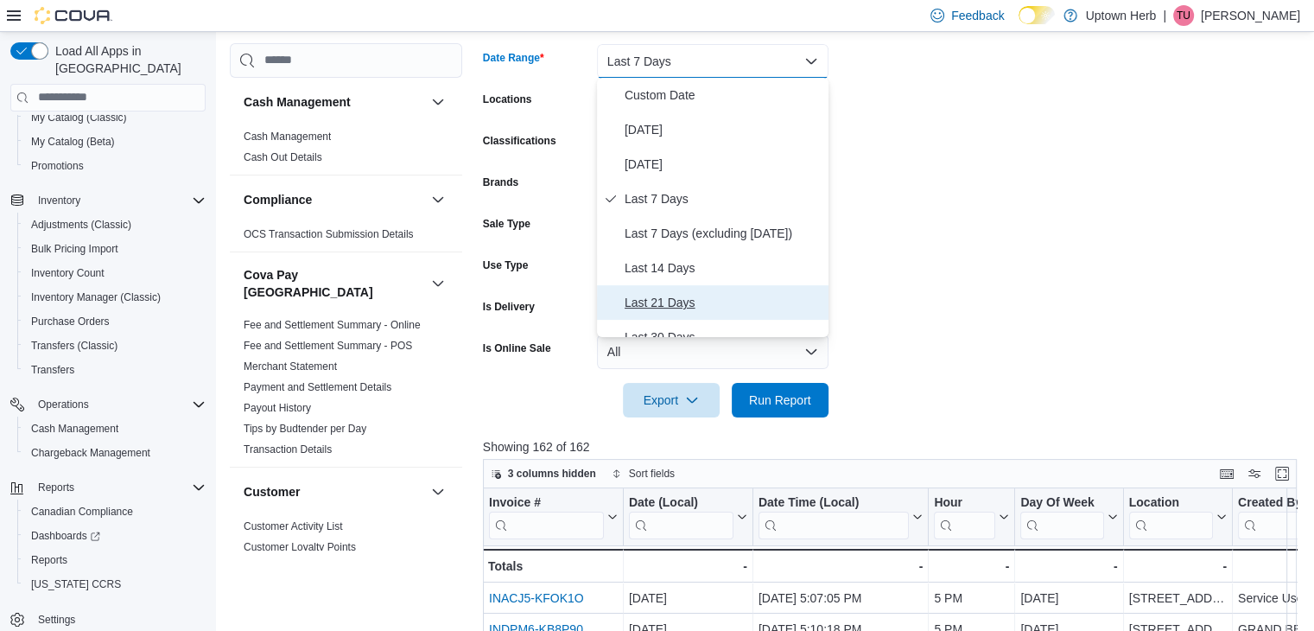
click at [684, 305] on span "Last 21 Days" at bounding box center [723, 302] width 197 height 21
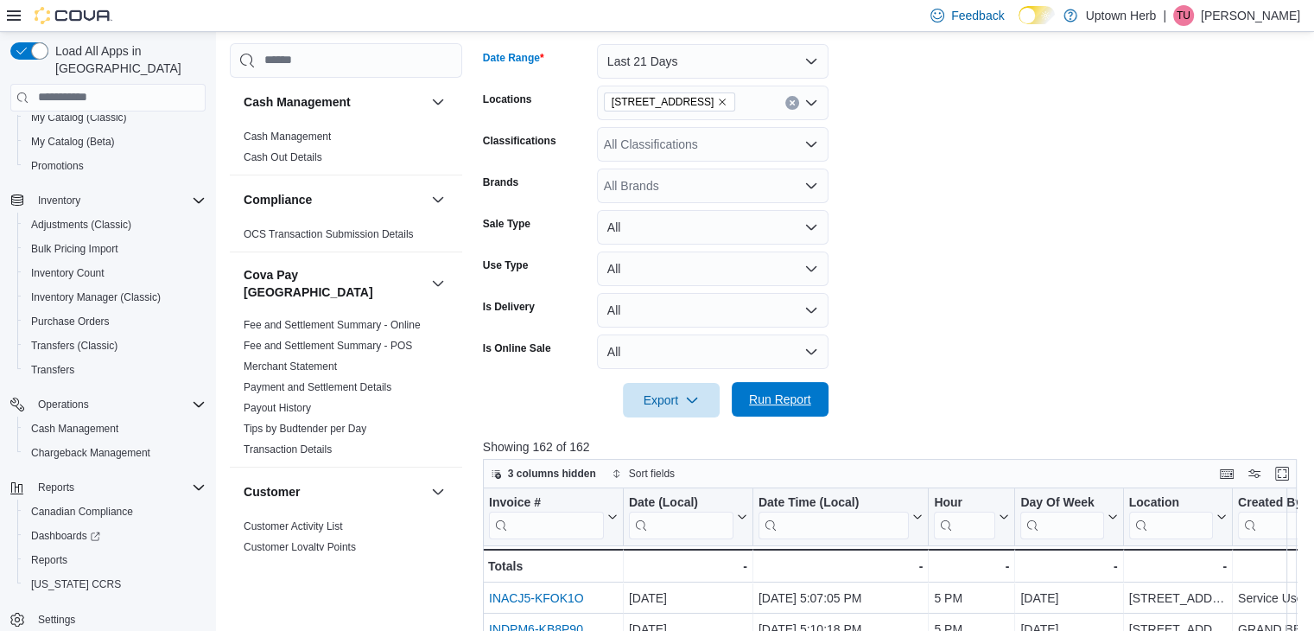
click at [769, 390] on span "Run Report" at bounding box center [780, 399] width 76 height 35
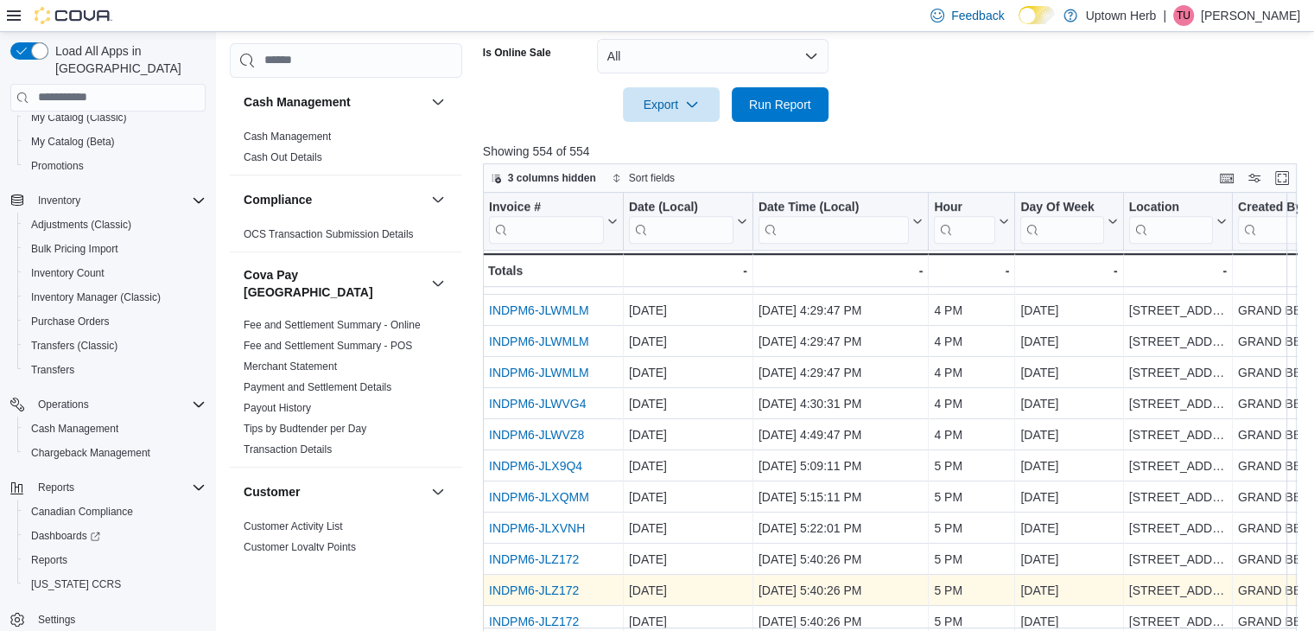
scroll to position [601, 0]
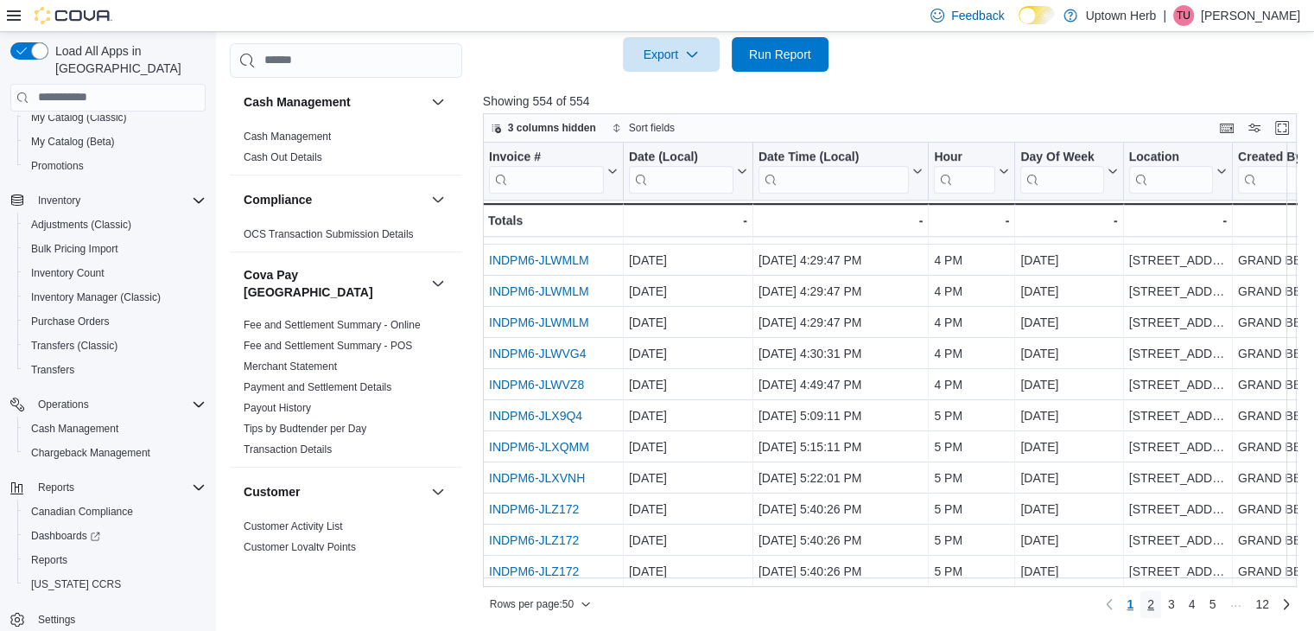
click at [1154, 601] on span "2" at bounding box center [1150, 603] width 7 height 17
click at [1175, 600] on span "3" at bounding box center [1171, 603] width 7 height 17
click at [1196, 604] on link "4" at bounding box center [1192, 604] width 21 height 28
click at [1196, 603] on span "5" at bounding box center [1192, 603] width 7 height 17
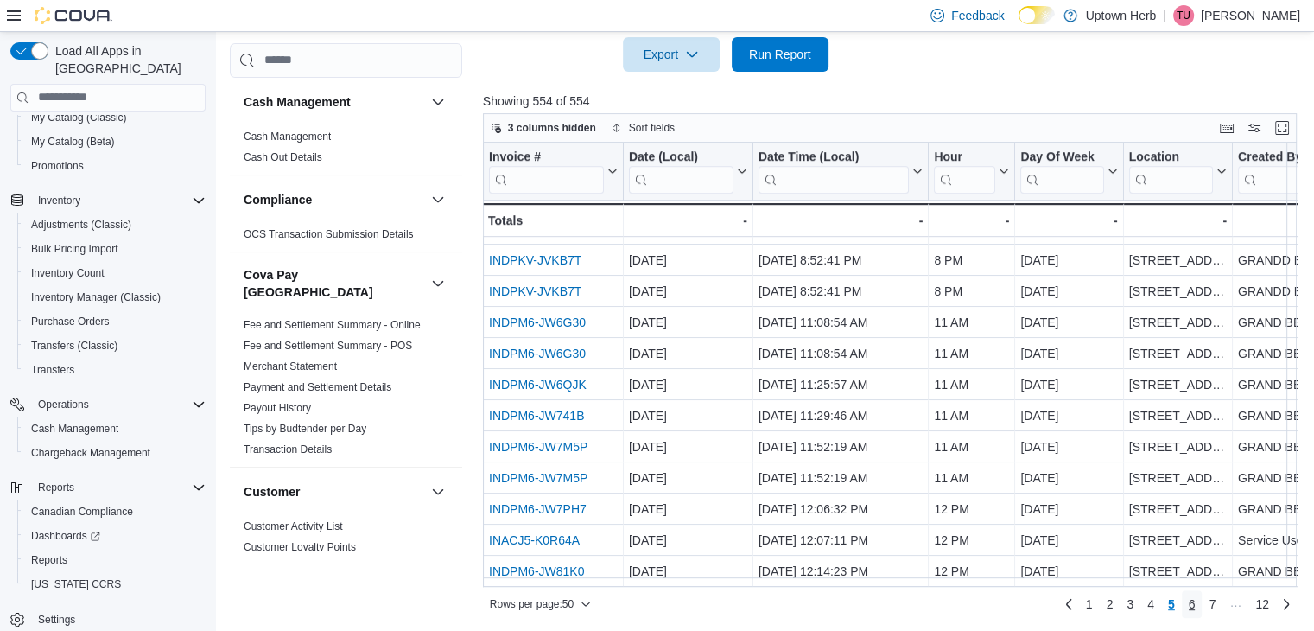
drag, startPoint x: 1199, startPoint y: 604, endPoint x: 1134, endPoint y: 585, distance: 68.4
click at [1196, 604] on span "6" at bounding box center [1192, 603] width 7 height 17
click at [1196, 600] on span "7" at bounding box center [1192, 603] width 7 height 17
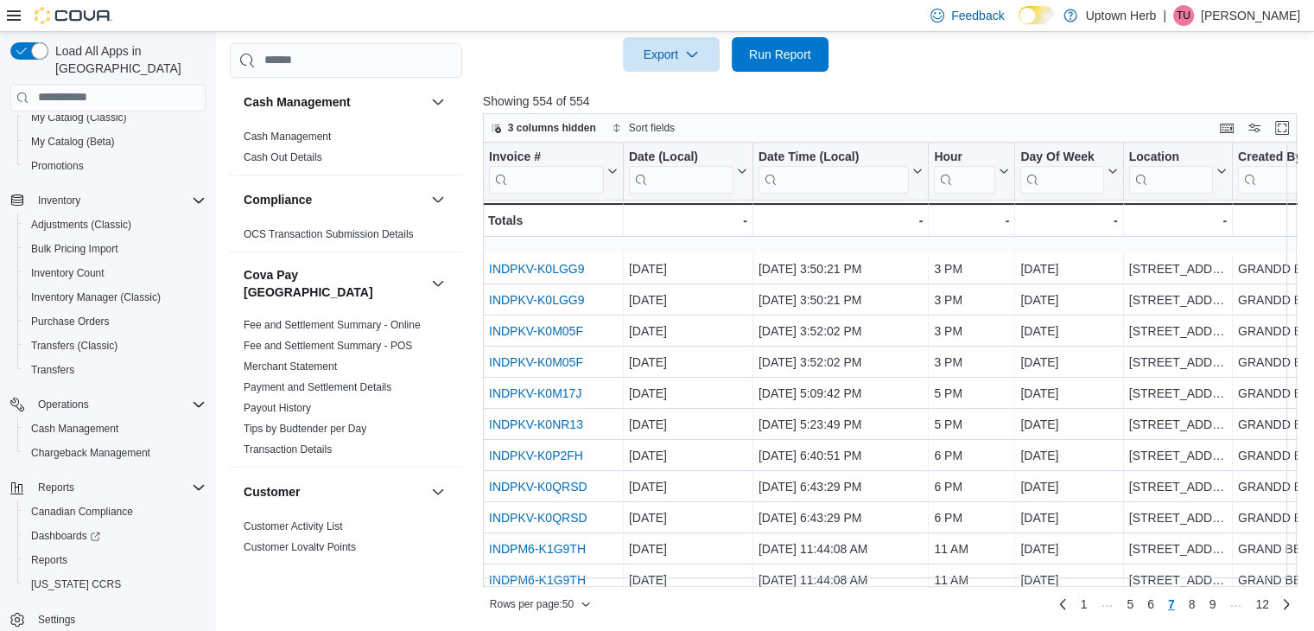
scroll to position [350, 0]
